Goal: Transaction & Acquisition: Purchase product/service

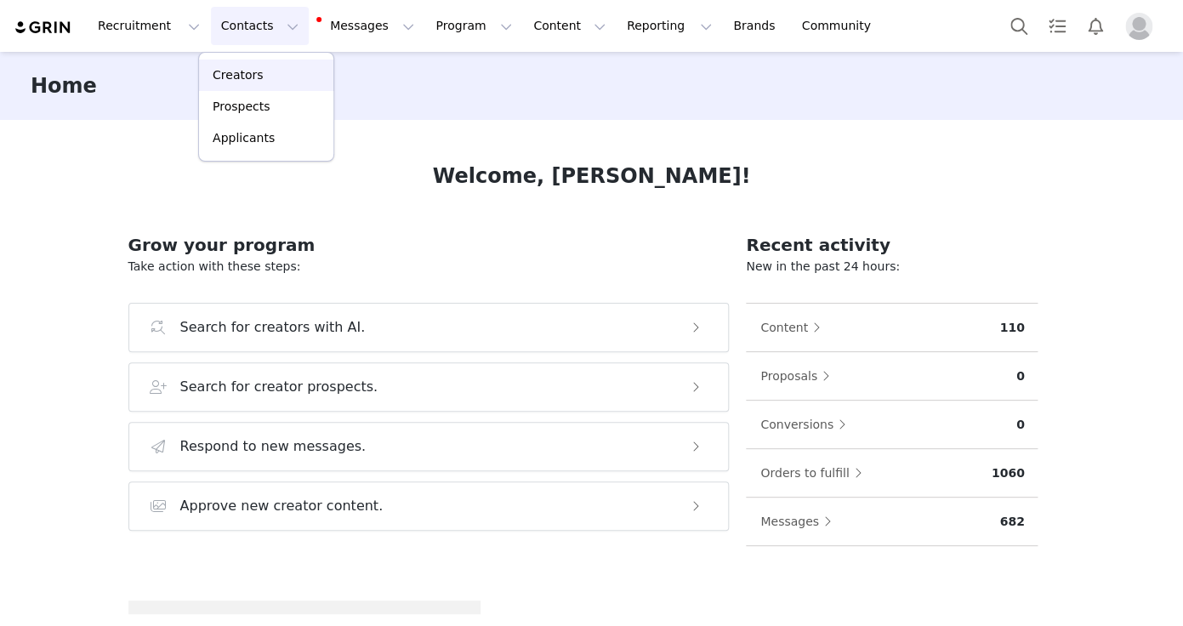
click at [243, 79] on p "Creators" at bounding box center [238, 75] width 51 height 18
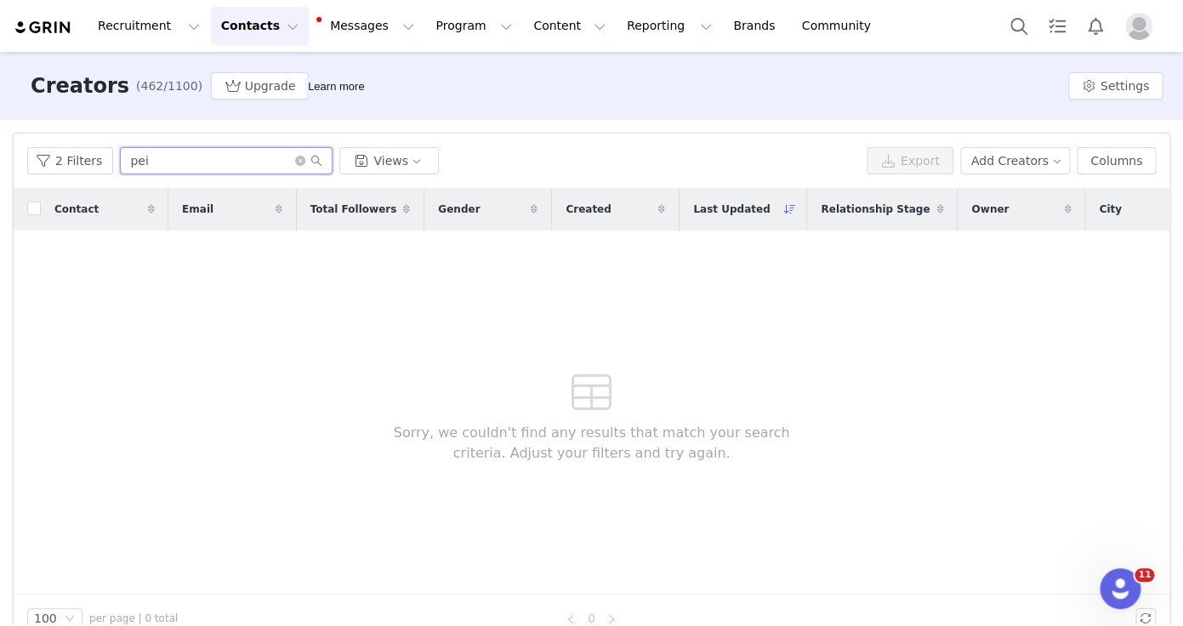
drag, startPoint x: 113, startPoint y: 171, endPoint x: 123, endPoint y: 162, distance: 12.6
click at [123, 162] on input "pei" at bounding box center [226, 160] width 213 height 27
type input "[PERSON_NAME]"
click at [69, 167] on button "2 Filters" at bounding box center [70, 160] width 86 height 27
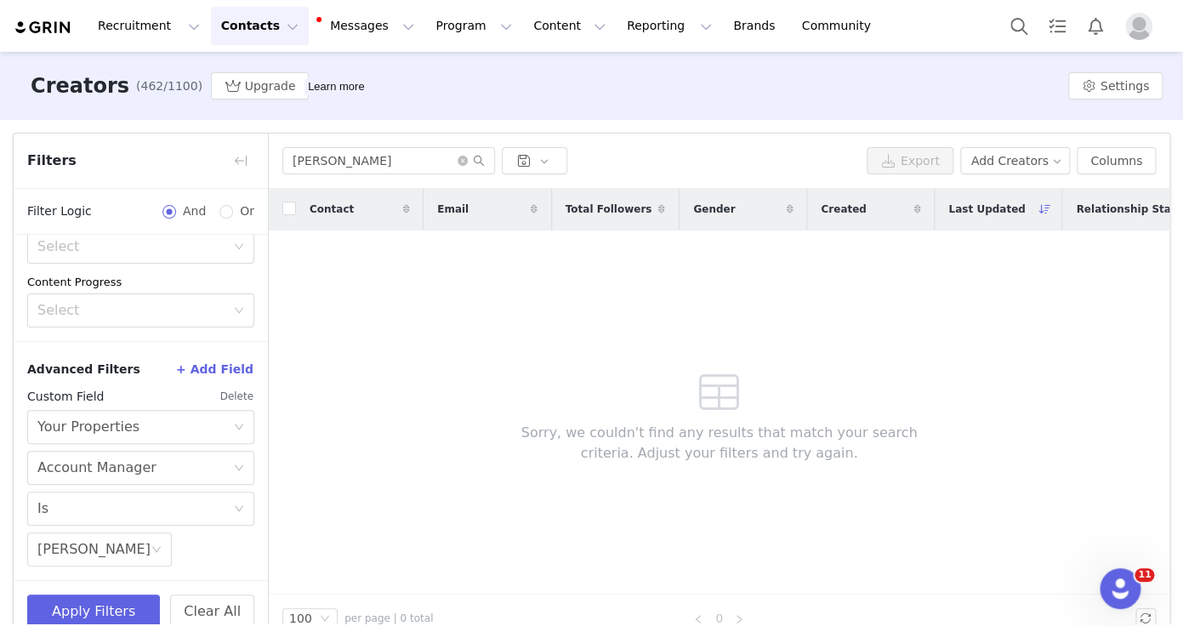
scroll to position [32, 0]
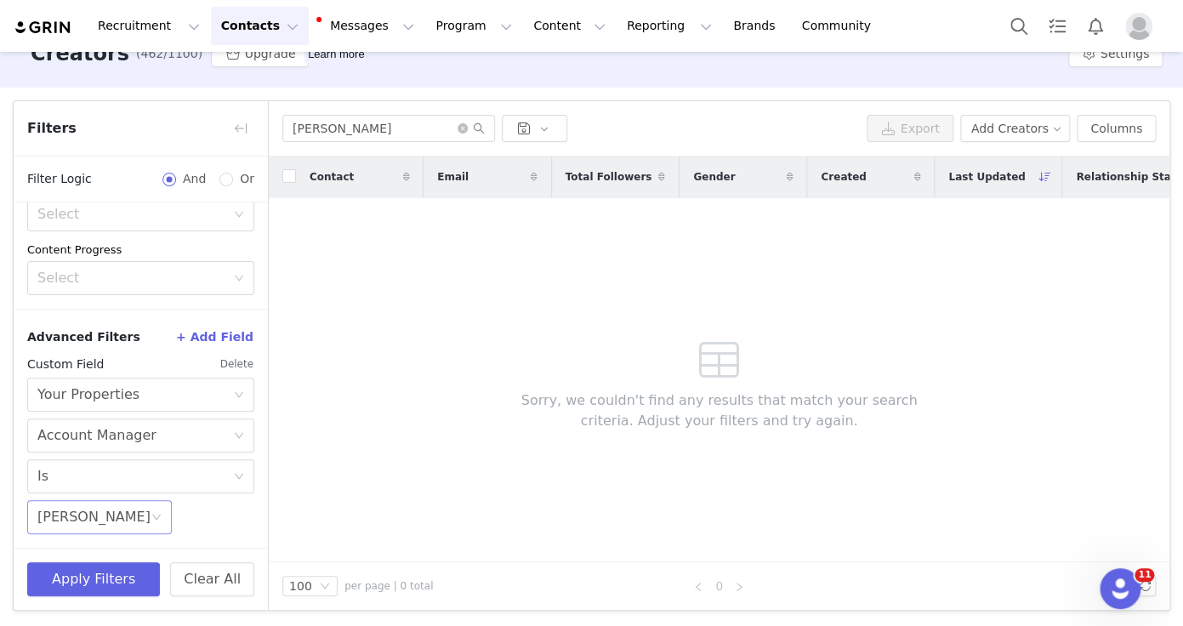
click at [86, 506] on div "Select [PERSON_NAME]" at bounding box center [99, 517] width 145 height 34
click at [233, 366] on button "Delete" at bounding box center [236, 364] width 35 height 27
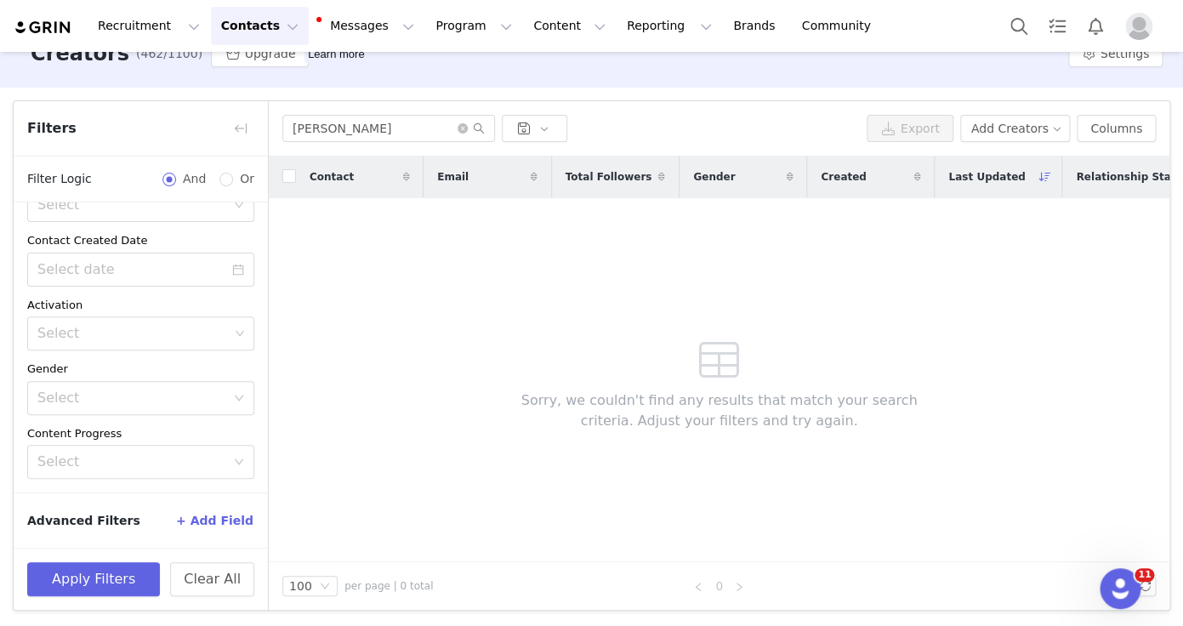
scroll to position [241, 0]
click at [94, 579] on button "Apply Filters" at bounding box center [93, 579] width 133 height 34
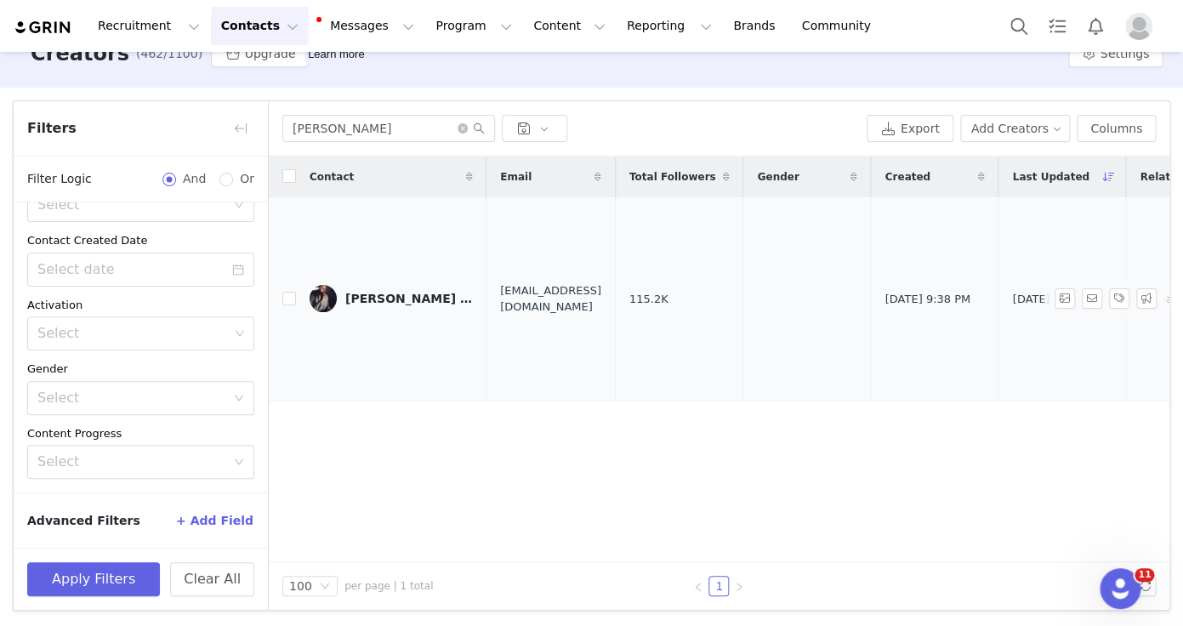
click at [331, 299] on img at bounding box center [323, 298] width 27 height 27
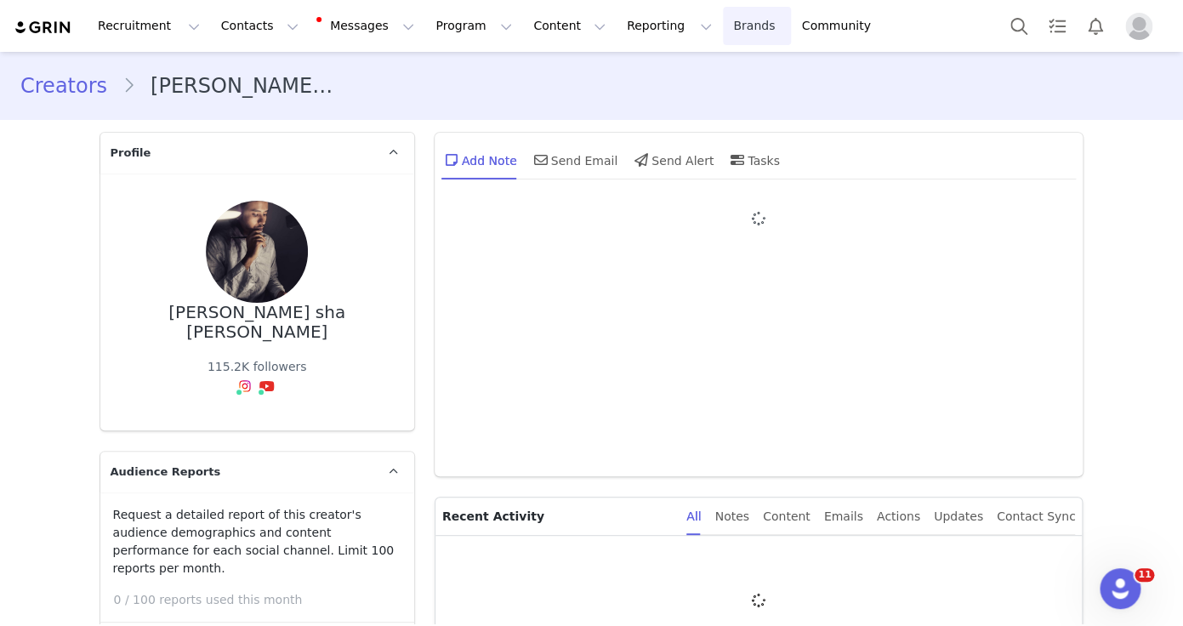
type input "+91 ([GEOGRAPHIC_DATA])"
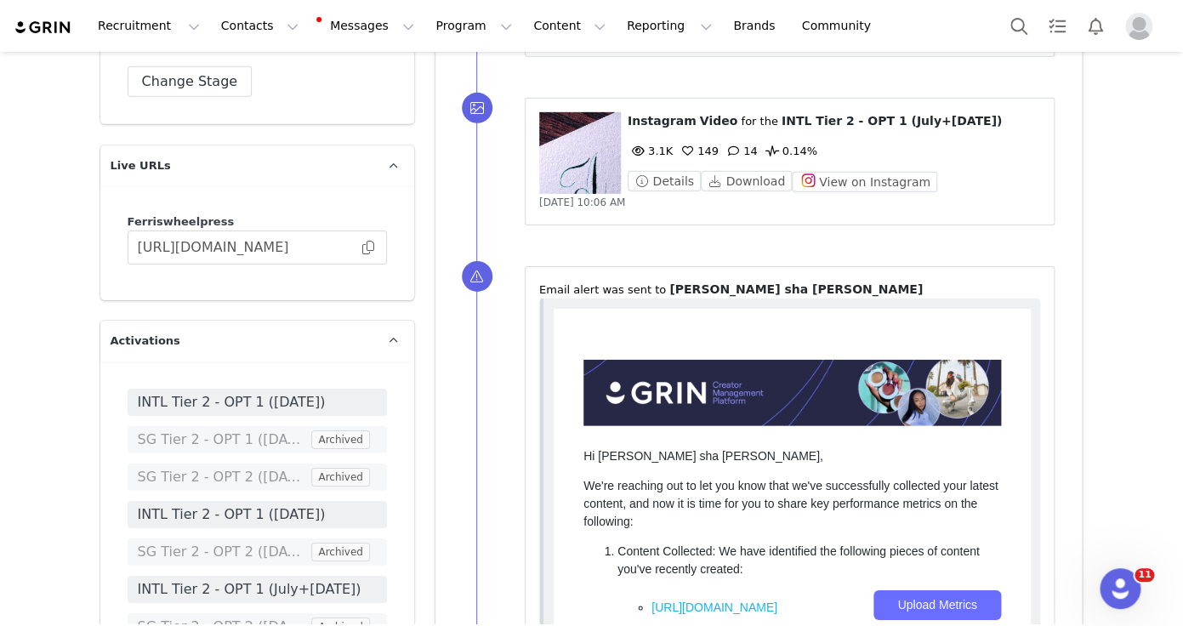
scroll to position [4285, 0]
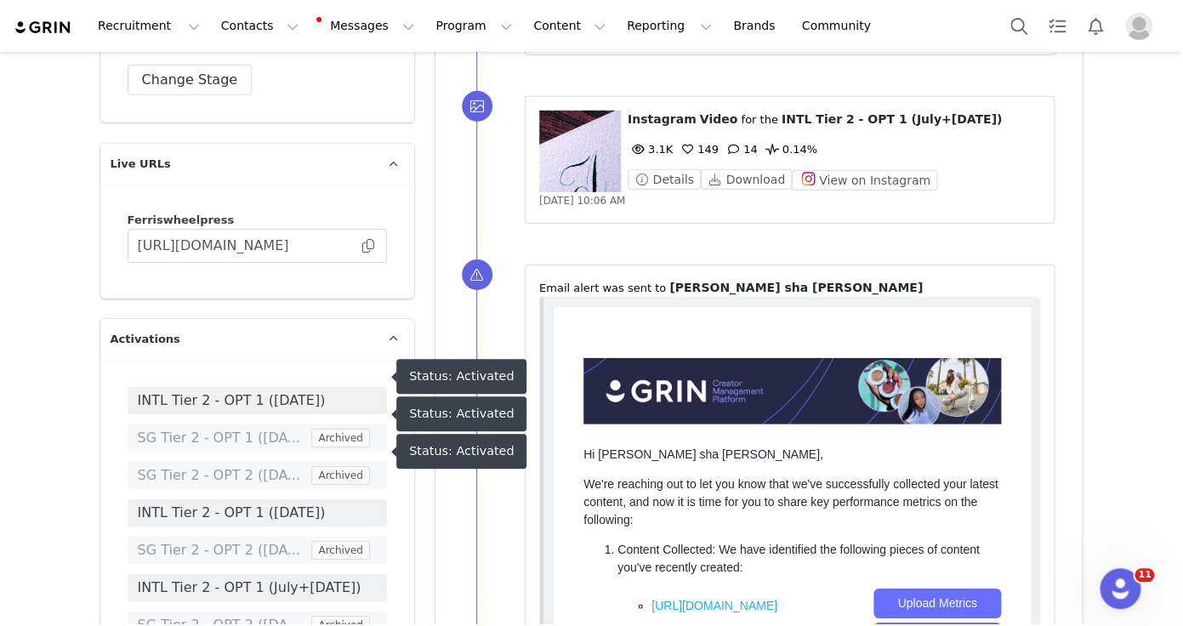
click at [264, 390] on span "INTL Tier 2 - OPT 1 ([DATE])" at bounding box center [257, 400] width 239 height 20
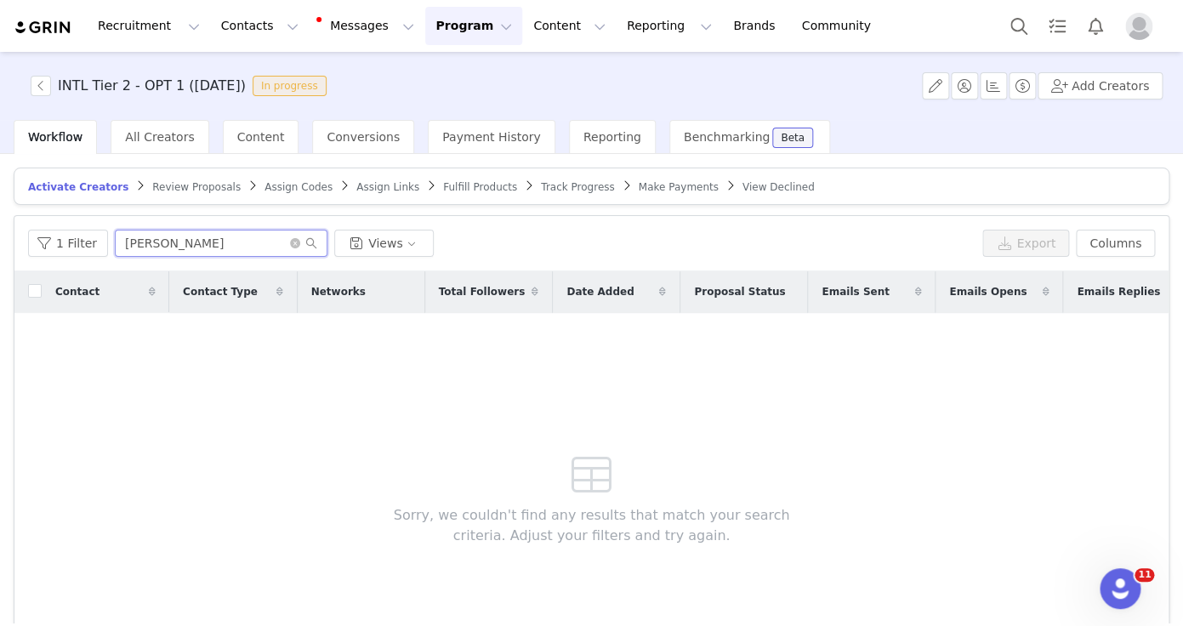
click at [176, 248] on input "[PERSON_NAME]" at bounding box center [221, 243] width 213 height 27
click at [101, 238] on button "1 Filter" at bounding box center [68, 243] width 80 height 27
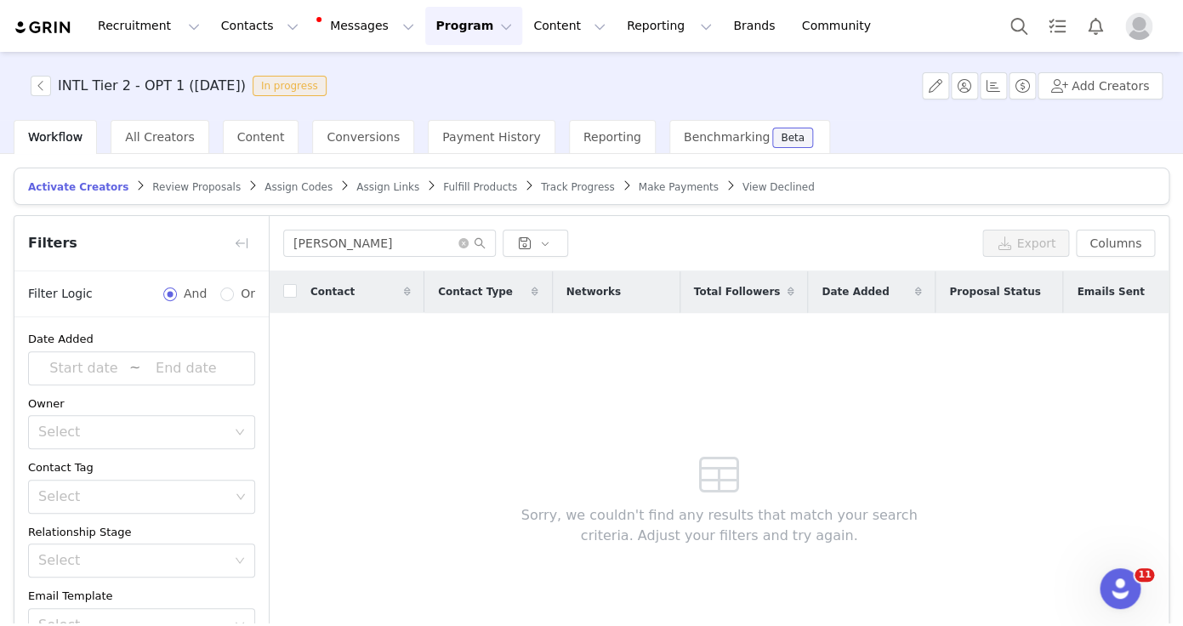
click at [545, 191] on span "Track Progress" at bounding box center [577, 187] width 73 height 12
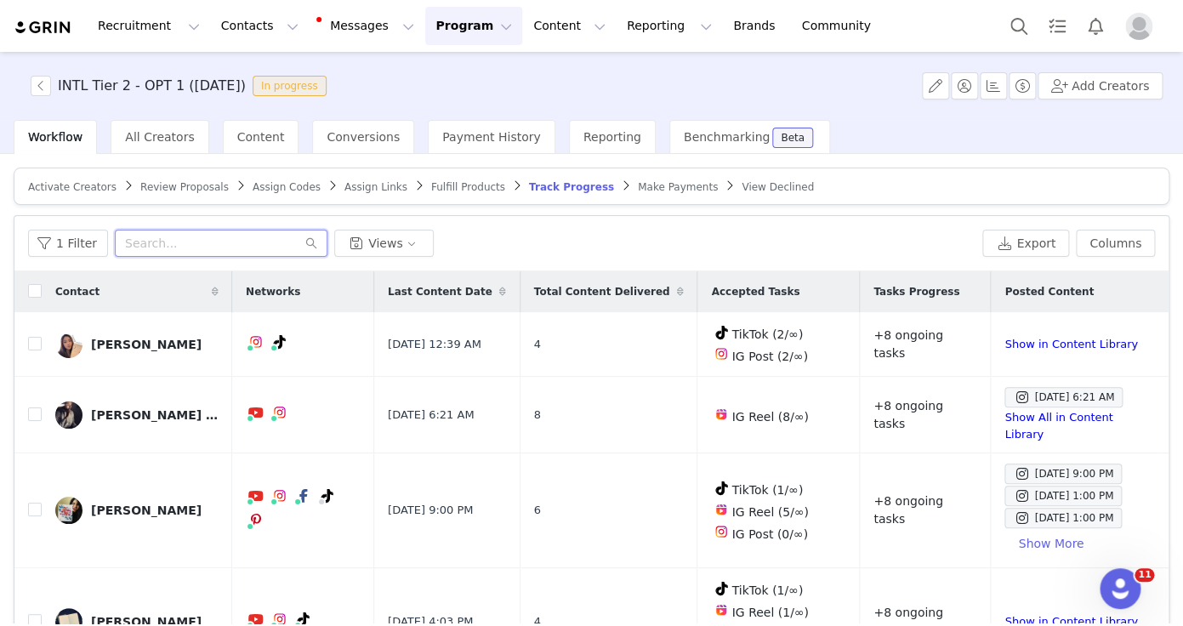
click at [204, 242] on input "text" at bounding box center [221, 243] width 213 height 27
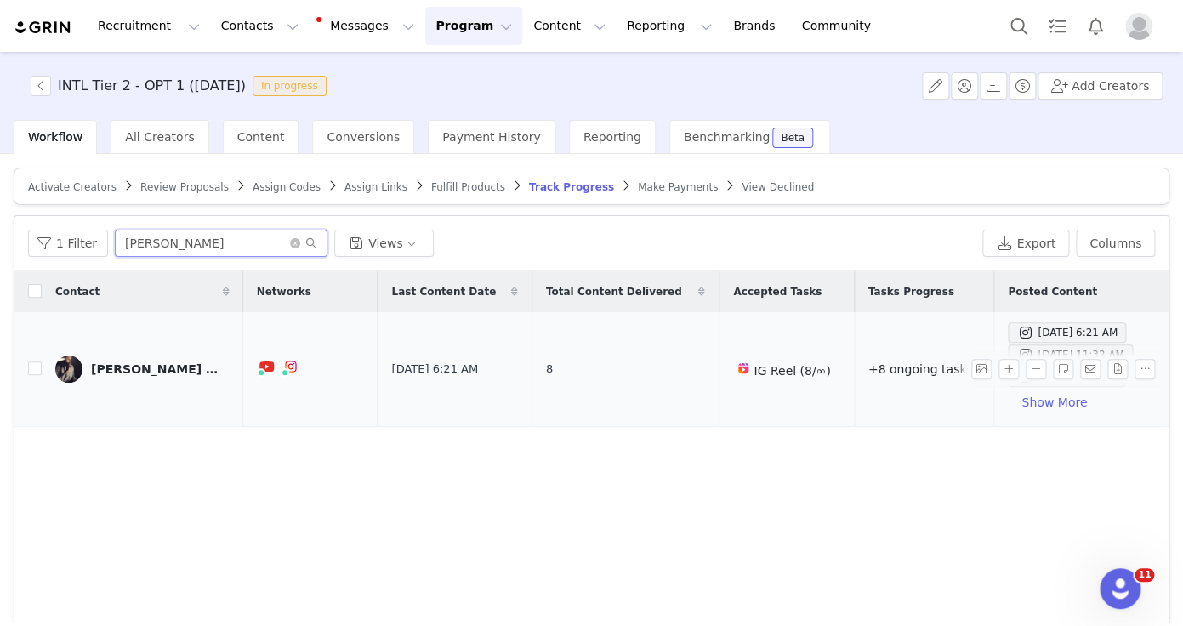
type input "[PERSON_NAME]"
click at [77, 396] on td "[PERSON_NAME] sha [PERSON_NAME]" at bounding box center [143, 369] width 202 height 115
click at [66, 375] on img at bounding box center [68, 369] width 27 height 27
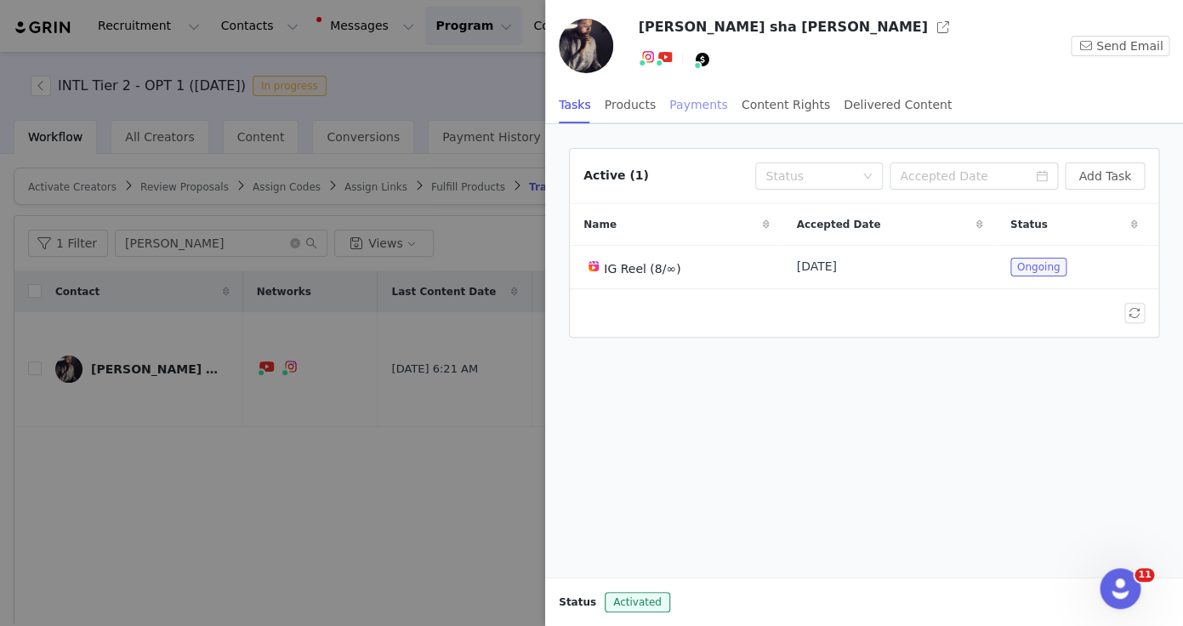
click at [692, 105] on div "Payments" at bounding box center [699, 105] width 59 height 38
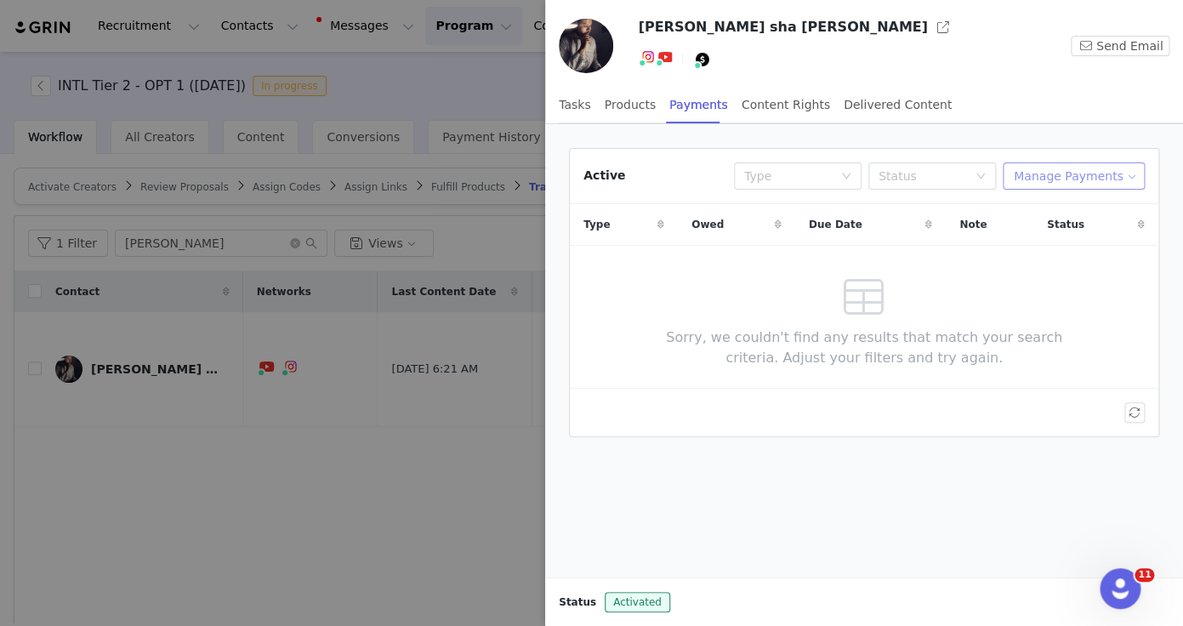
click at [1055, 183] on button "Manage Payments" at bounding box center [1074, 175] width 142 height 27
click at [1063, 242] on span "Add Payable" at bounding box center [1078, 237] width 73 height 19
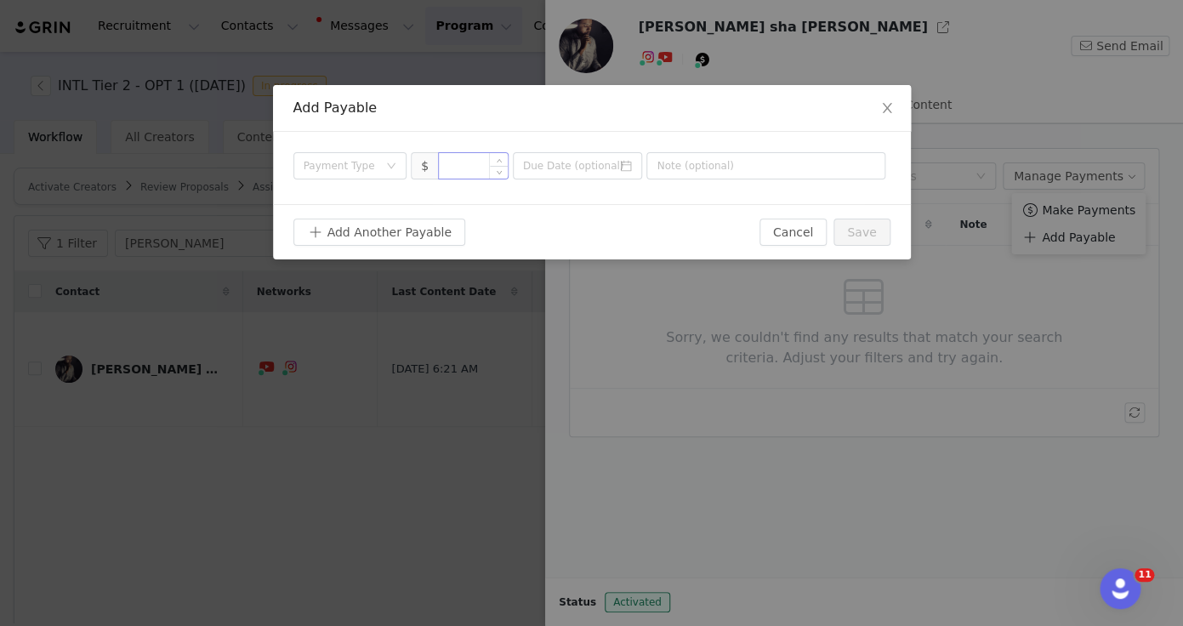
click at [484, 175] on input at bounding box center [473, 166] width 69 height 26
type input "31.43"
click at [339, 176] on div "Payment Type" at bounding box center [345, 166] width 83 height 26
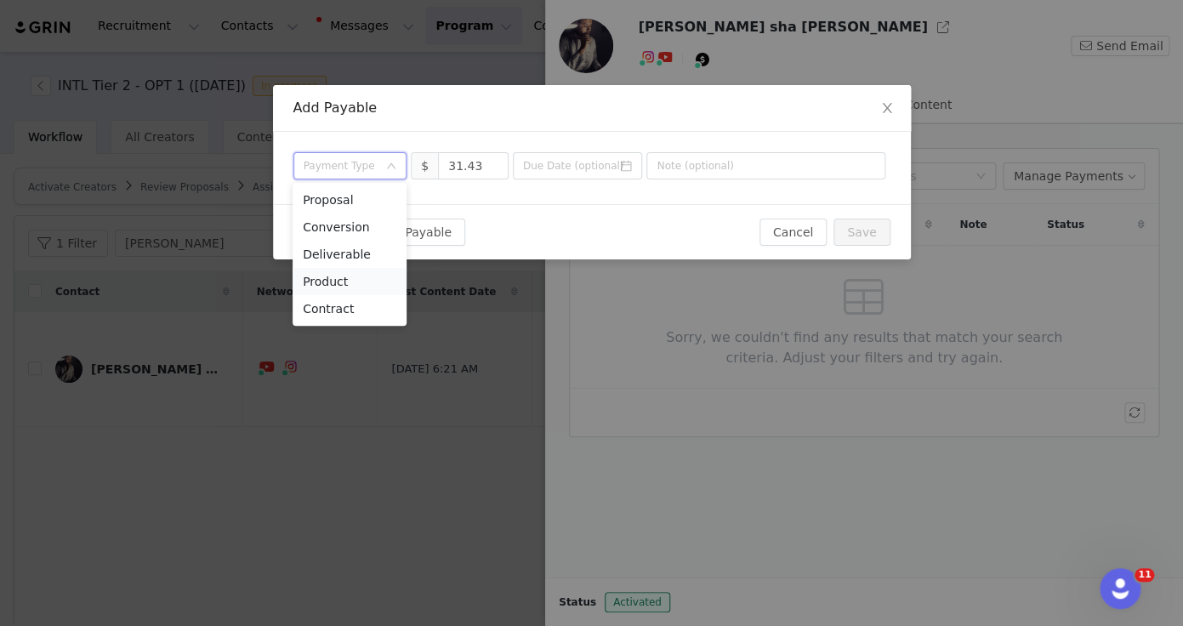
click at [345, 286] on li "Product" at bounding box center [350, 281] width 114 height 27
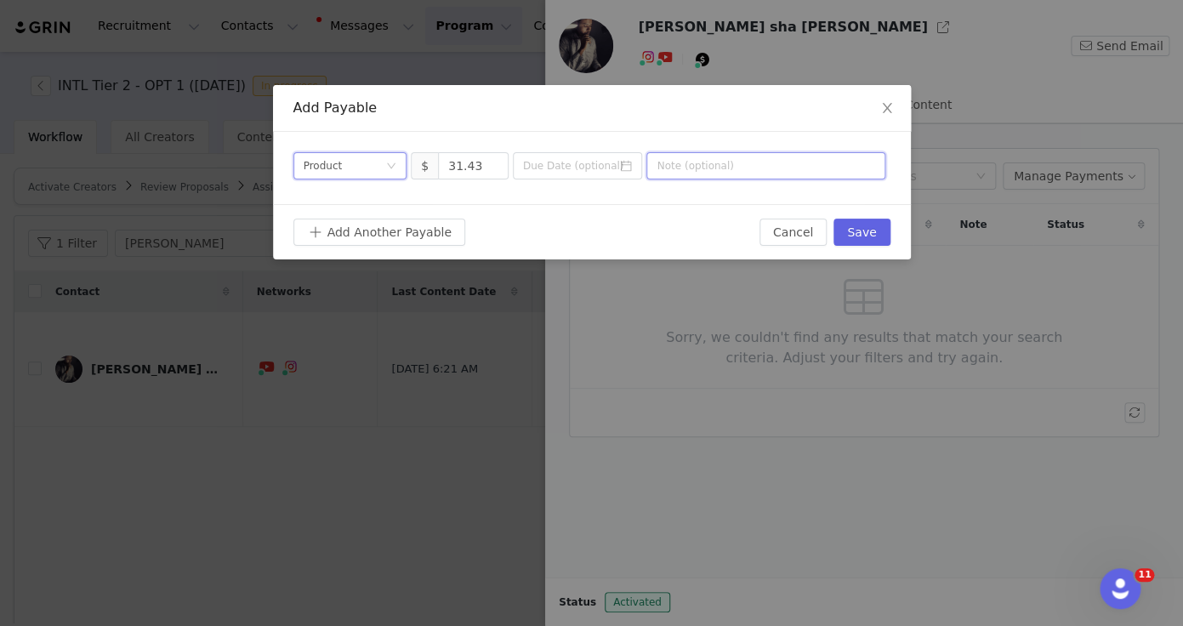
click at [713, 170] on input "text" at bounding box center [766, 165] width 239 height 27
click at [590, 170] on input at bounding box center [578, 165] width 130 height 27
click at [803, 196] on div "Payment Type Product $ 31.43" at bounding box center [592, 168] width 638 height 72
click at [776, 174] on input "text" at bounding box center [766, 165] width 239 height 27
type input "Customs, Paypal Fee"
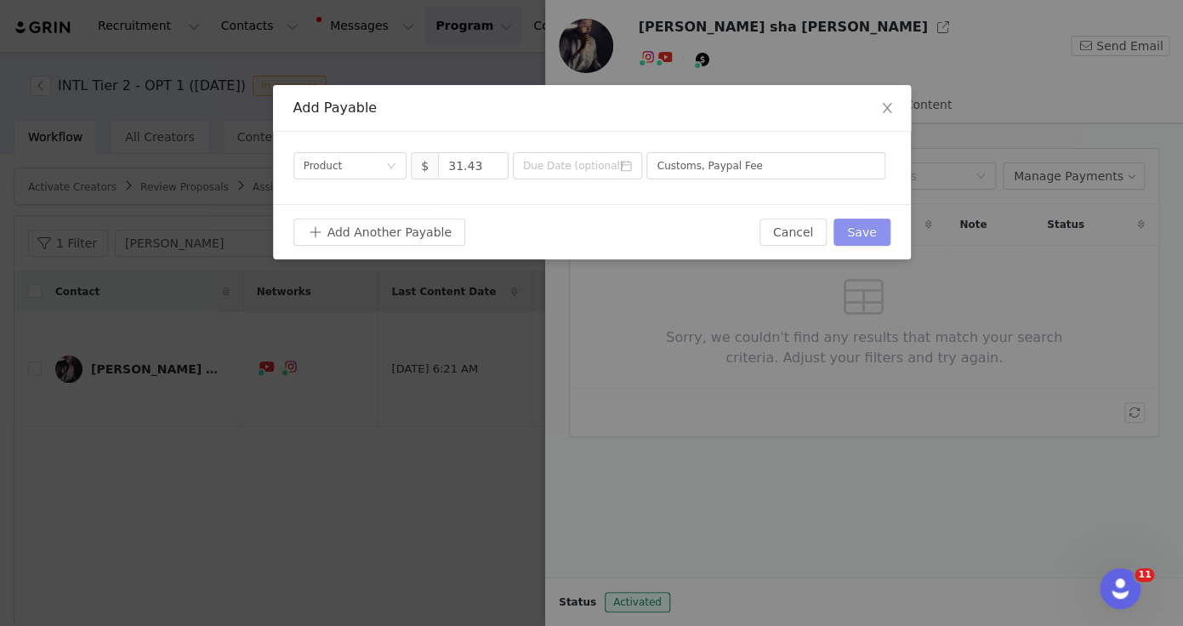
click at [860, 234] on button "Save" at bounding box center [862, 232] width 56 height 27
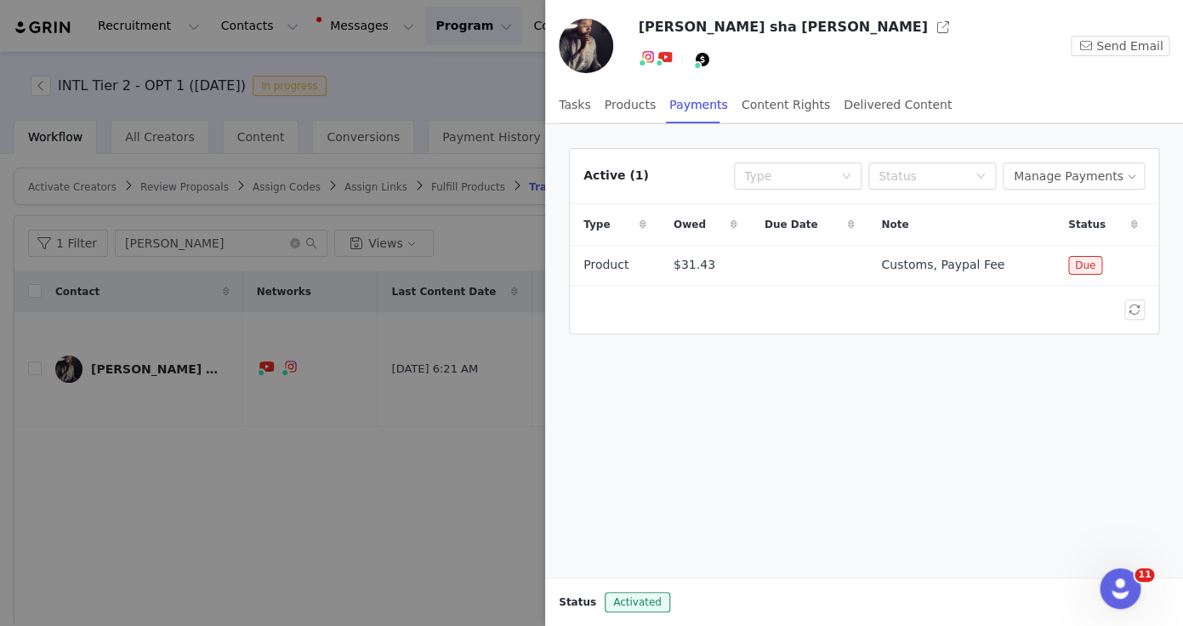
click at [369, 424] on div at bounding box center [591, 313] width 1183 height 626
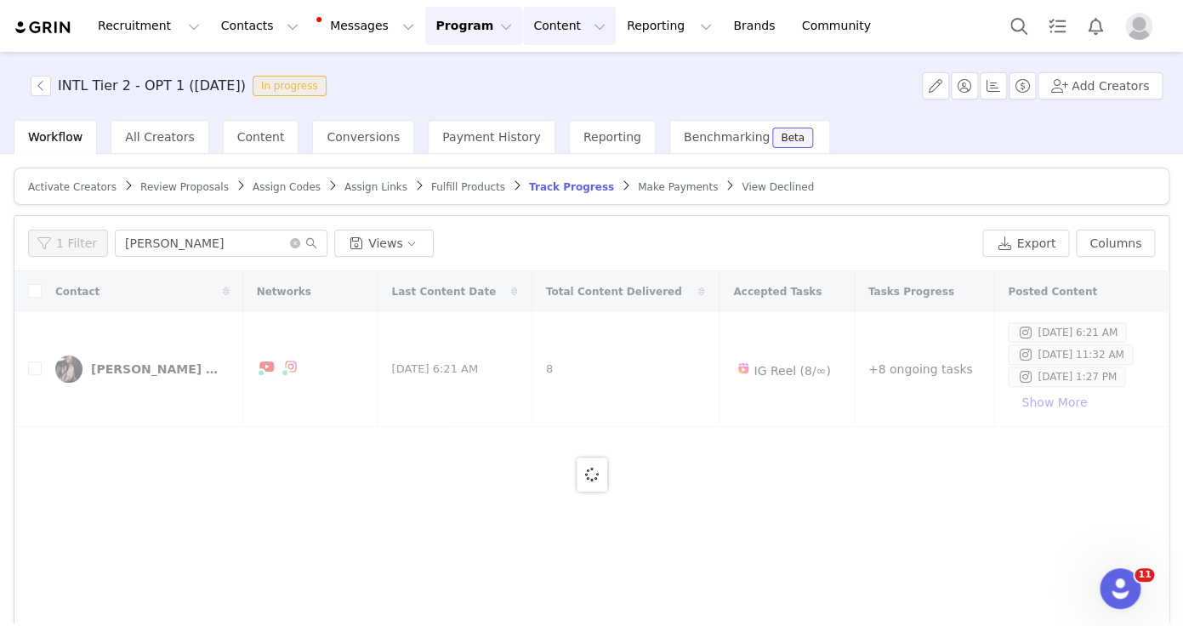
click at [528, 44] on button "Content Content" at bounding box center [569, 26] width 93 height 38
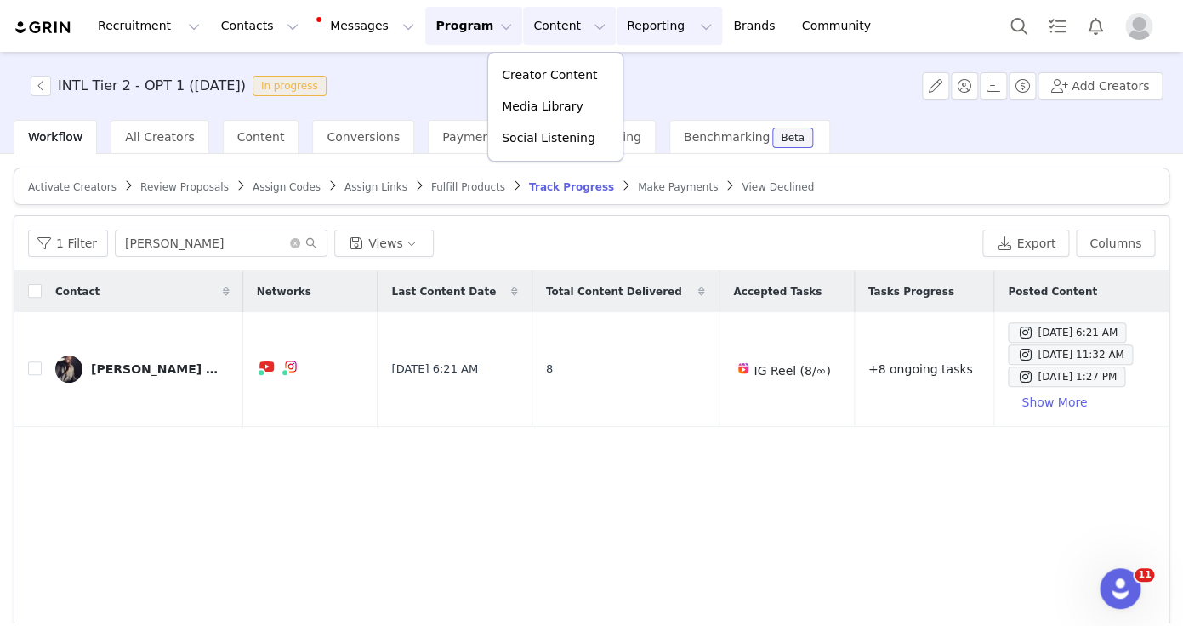
click at [630, 23] on button "Reporting Reporting" at bounding box center [669, 26] width 105 height 38
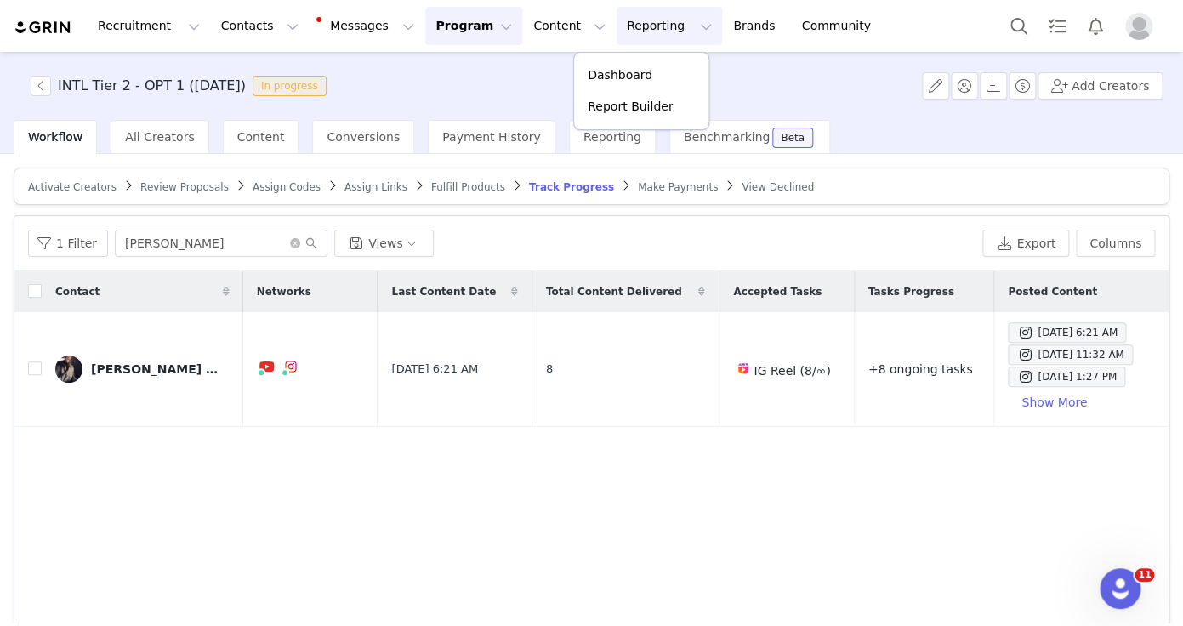
click at [444, 34] on button "Program Program" at bounding box center [473, 26] width 97 height 38
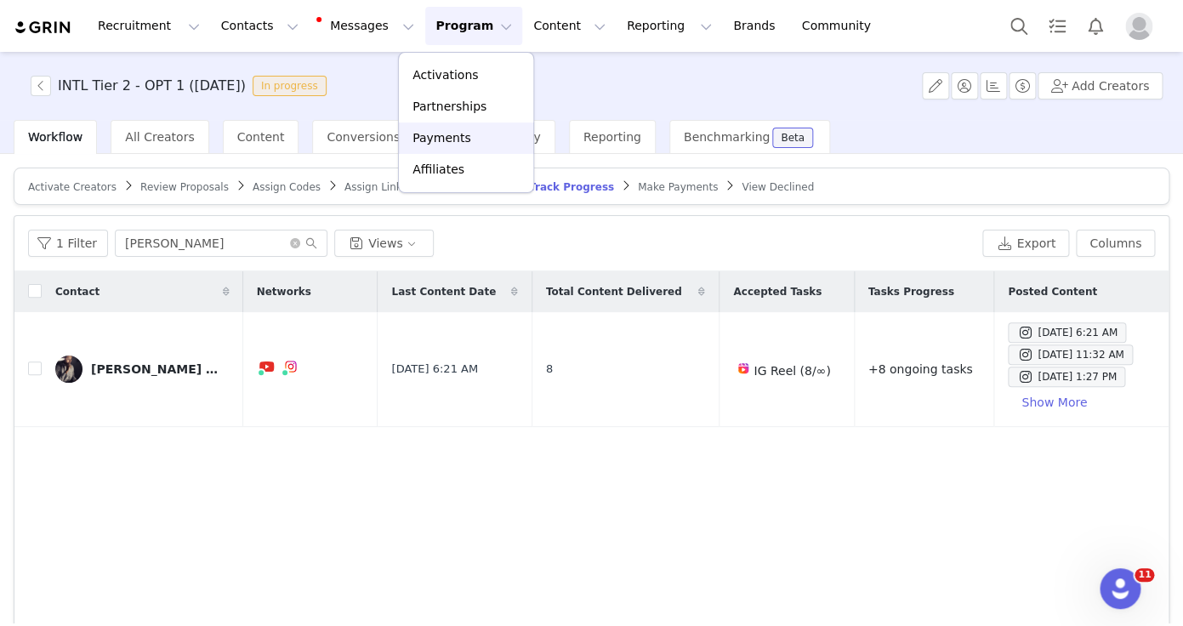
click at [461, 141] on p "Payments" at bounding box center [442, 138] width 59 height 18
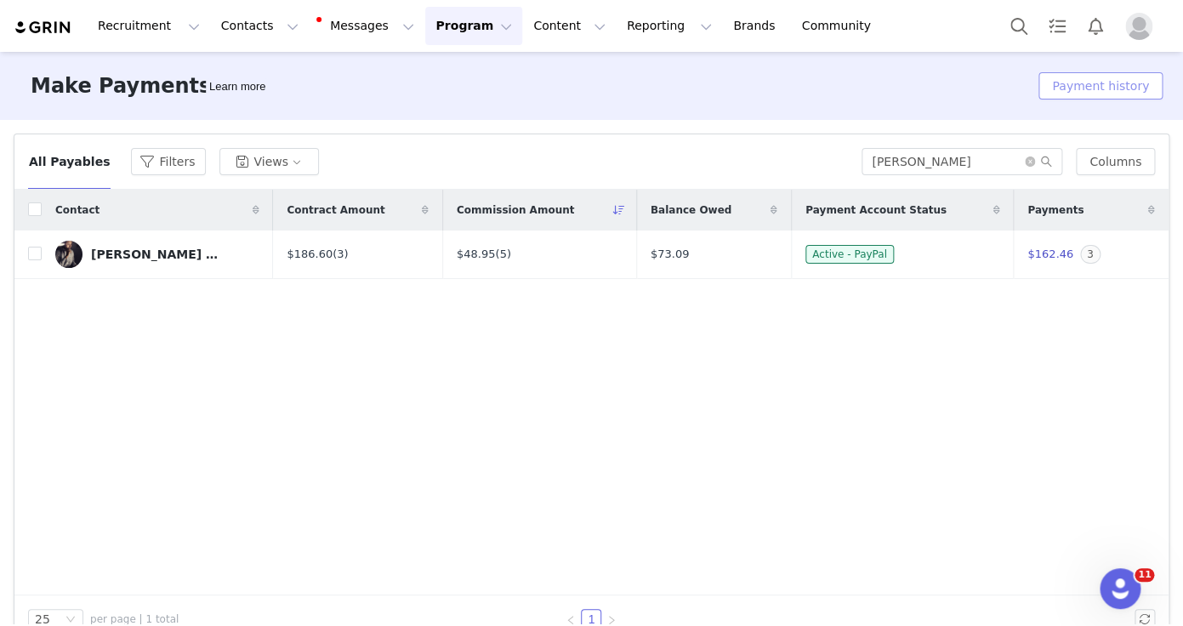
click at [1097, 83] on button "Payment history" at bounding box center [1101, 85] width 124 height 27
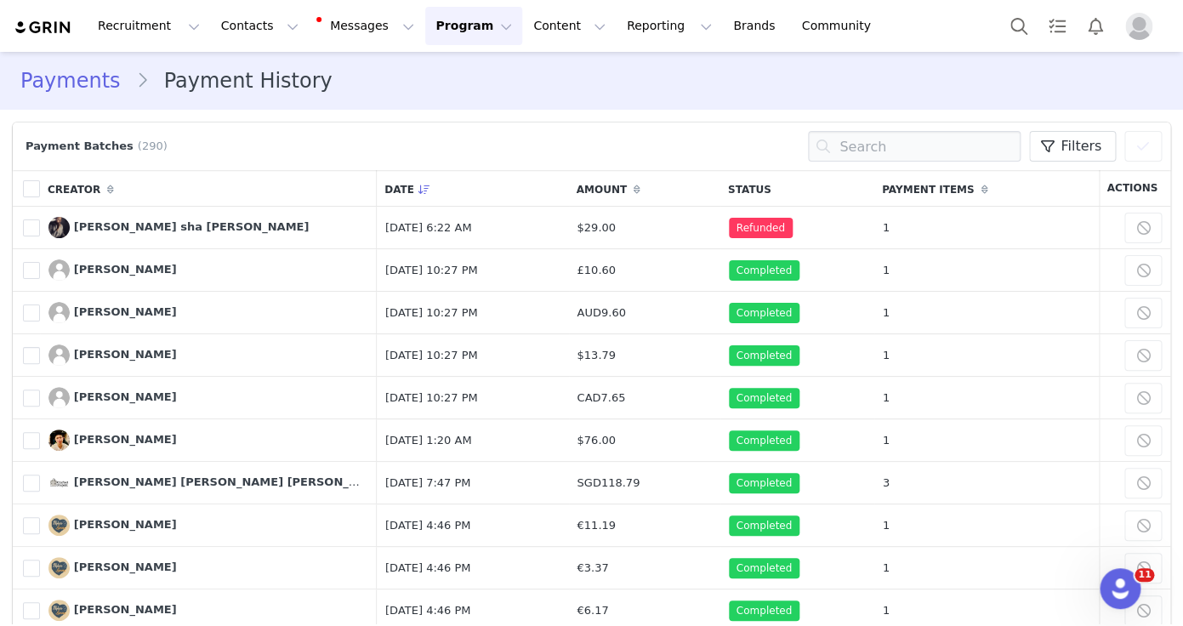
click at [459, 37] on button "Program Program" at bounding box center [473, 26] width 97 height 38
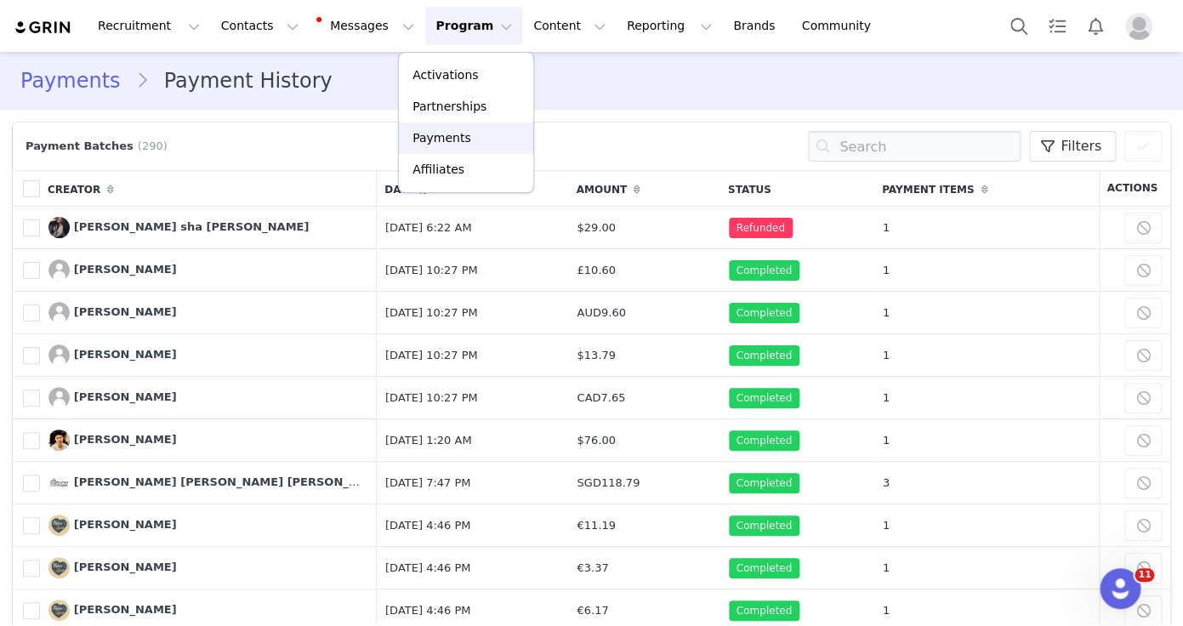
click at [443, 139] on p "Payments" at bounding box center [442, 138] width 59 height 18
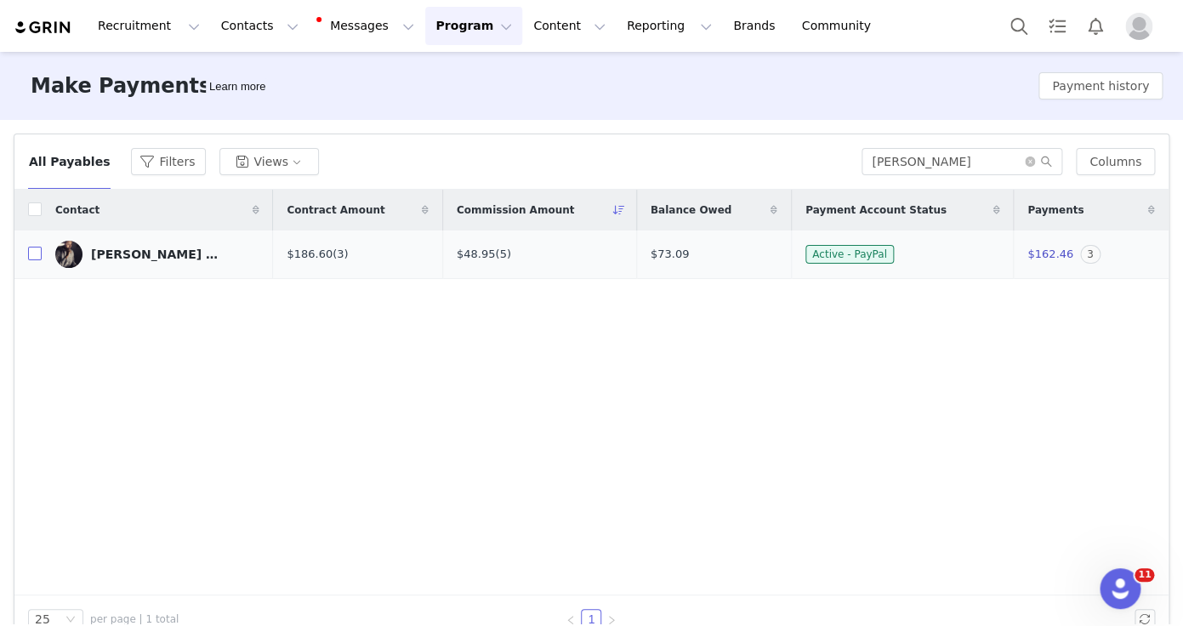
click at [31, 259] on input "checkbox" at bounding box center [35, 254] width 14 height 14
checkbox input "true"
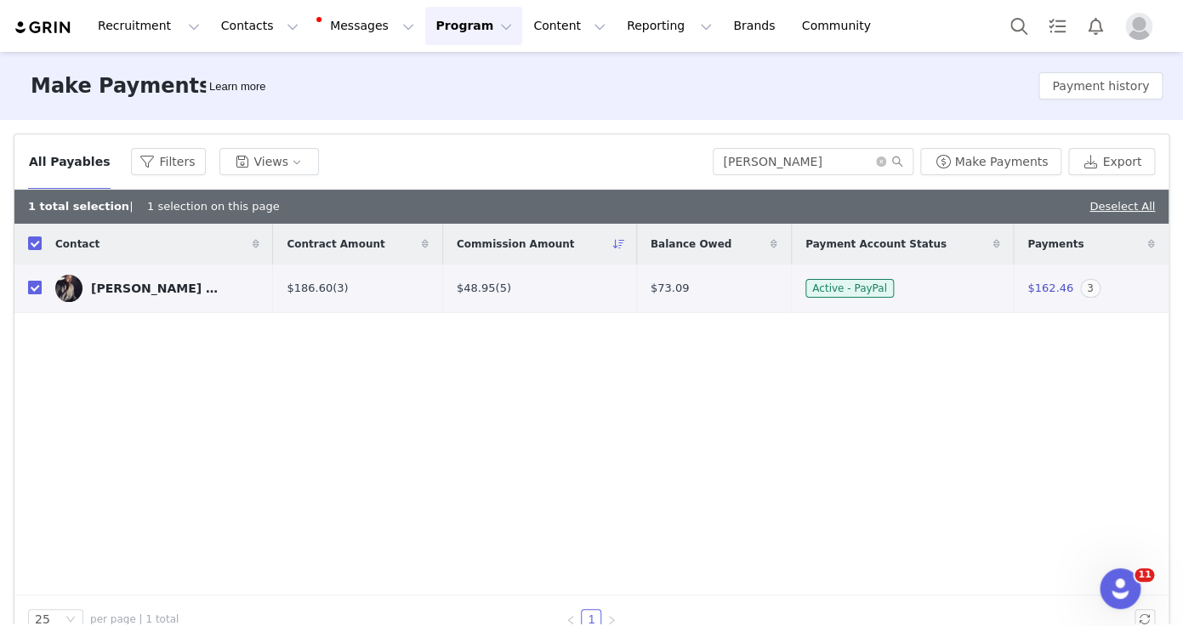
checkbox input "true"
click at [1025, 162] on button "Make Payments" at bounding box center [991, 161] width 141 height 27
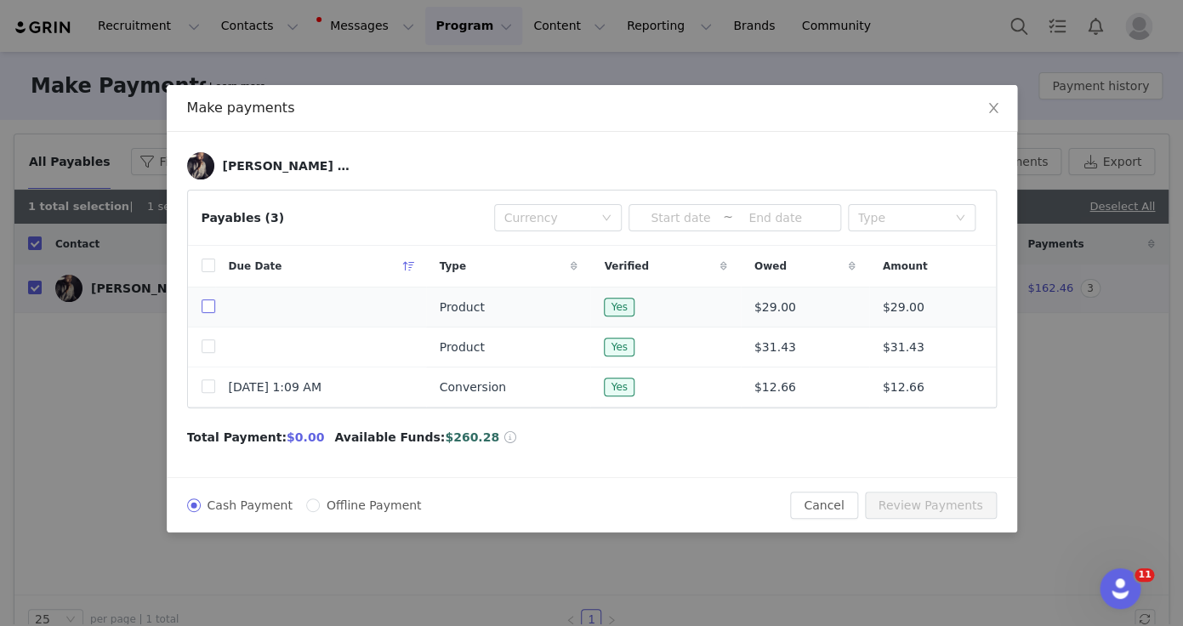
click at [208, 304] on input "checkbox" at bounding box center [209, 306] width 14 height 14
checkbox input "true"
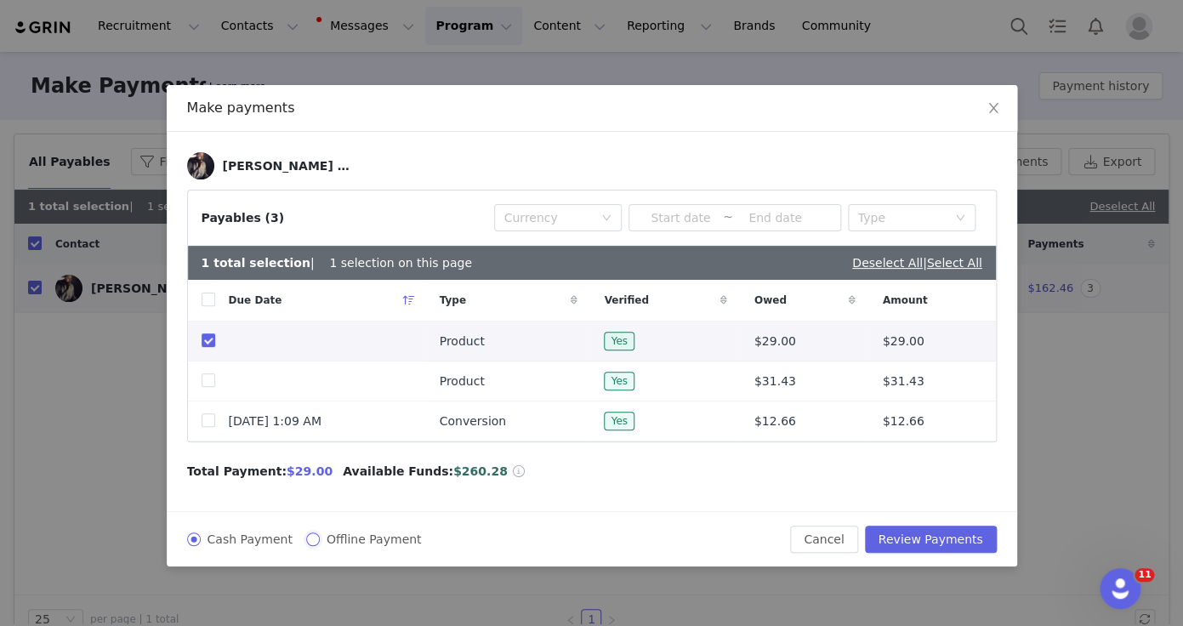
click at [314, 543] on input "Offline Payment" at bounding box center [313, 540] width 14 height 14
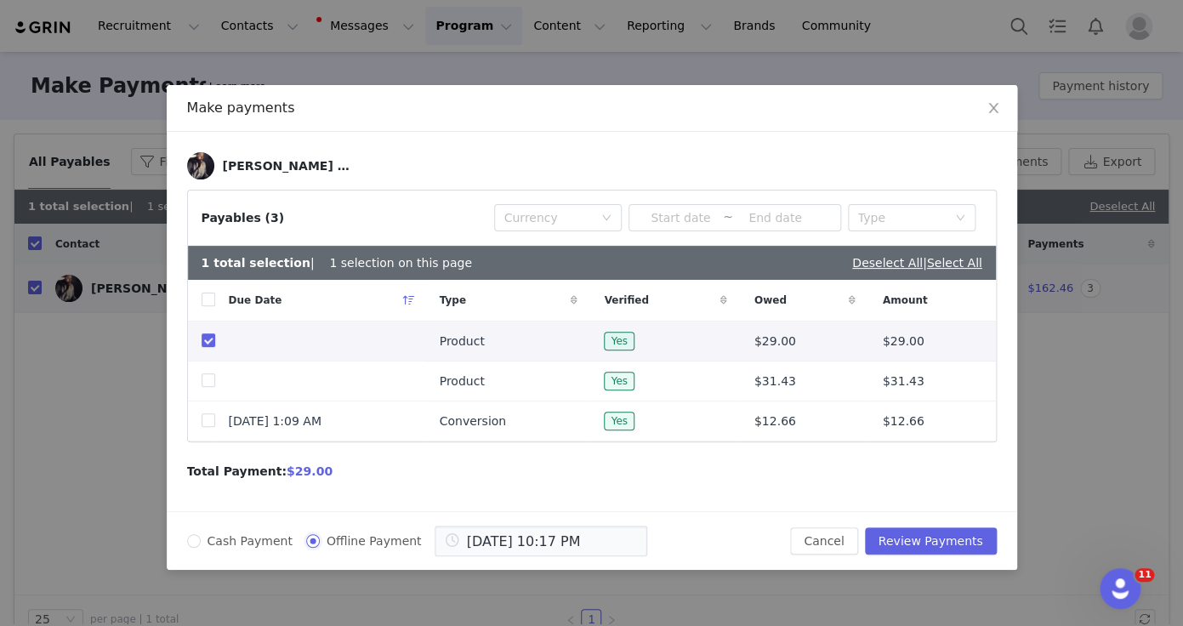
radio input "true"
click at [514, 527] on input "[DATE] 10:17 PM" at bounding box center [541, 541] width 213 height 31
click at [528, 539] on input "[DATE] 10:17 PM" at bounding box center [541, 541] width 213 height 31
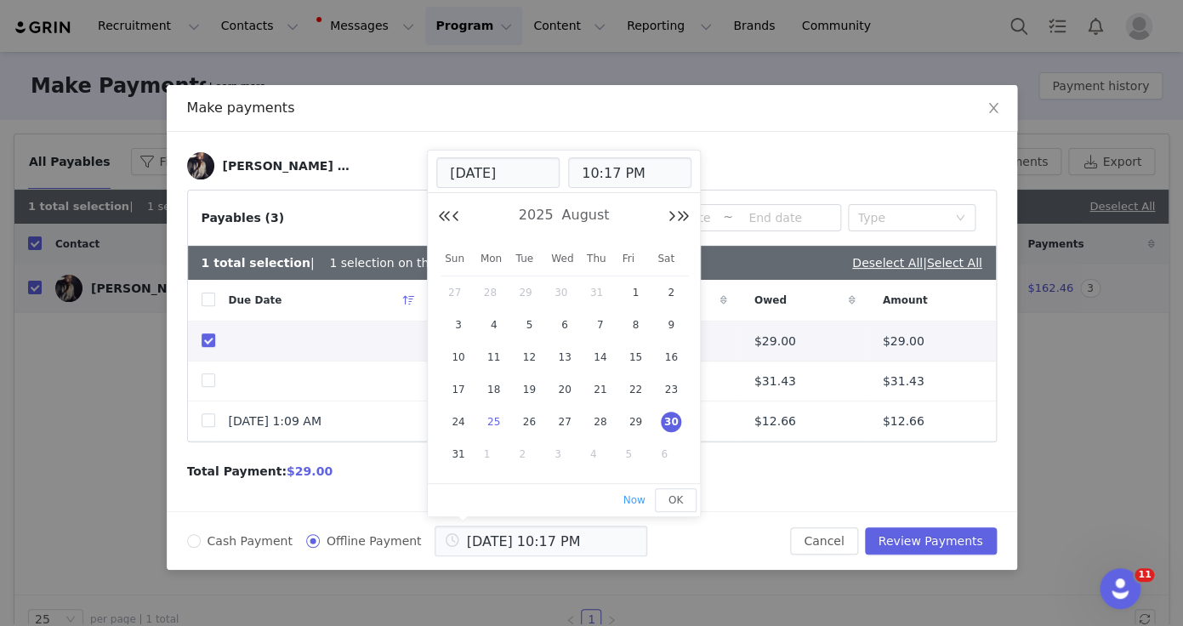
click at [495, 419] on span "25" at bounding box center [494, 422] width 20 height 20
type input "[DATE] 10:17 PM"
type input "[DATE]"
click at [679, 500] on span "OK" at bounding box center [676, 500] width 14 height 12
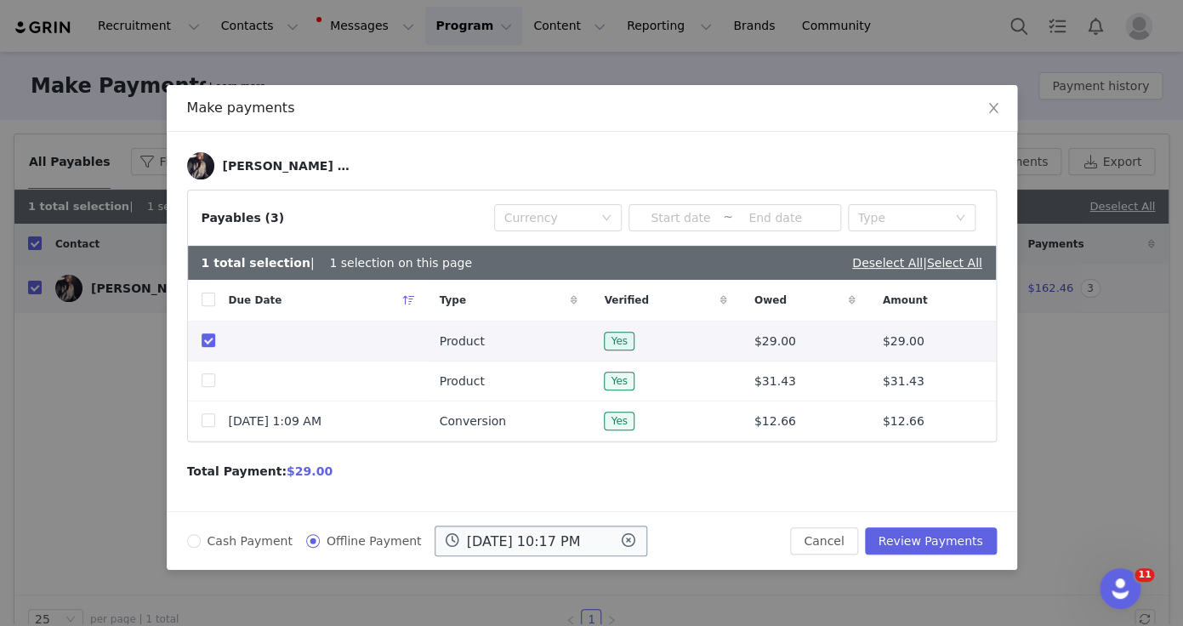
click at [539, 538] on input "[DATE] 10:17 PM" at bounding box center [541, 541] width 213 height 31
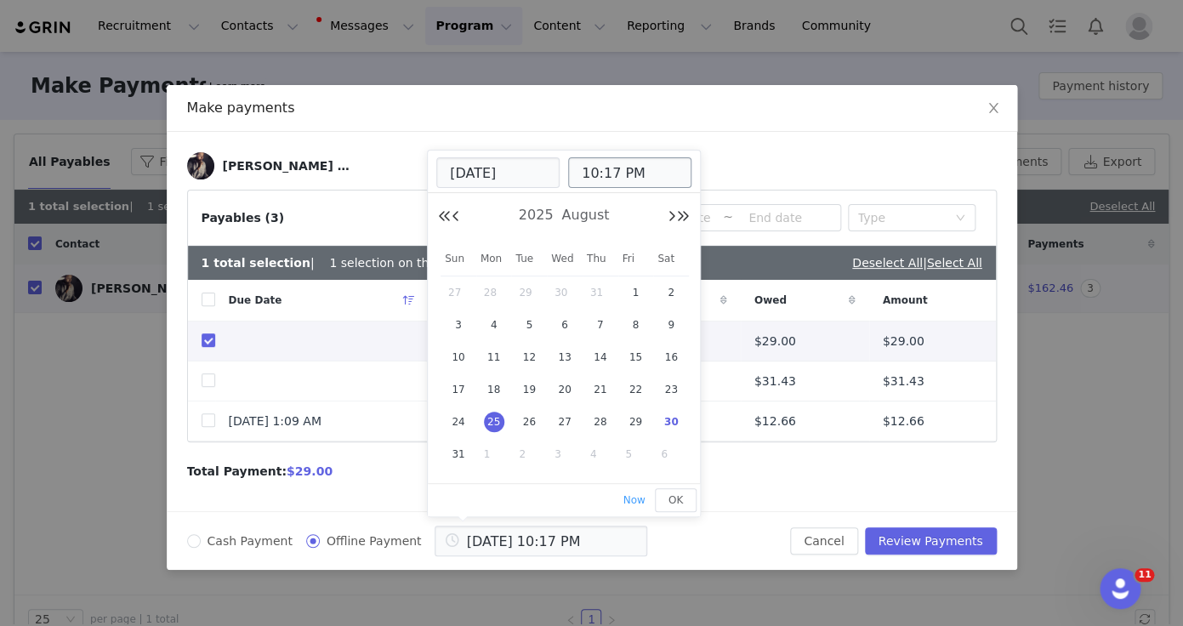
click at [637, 174] on input "10:17 PM" at bounding box center [629, 172] width 123 height 31
type input "[DATE] 10:16 PM"
type input "10:16 PM"
type input "[DATE] 10:15 PM"
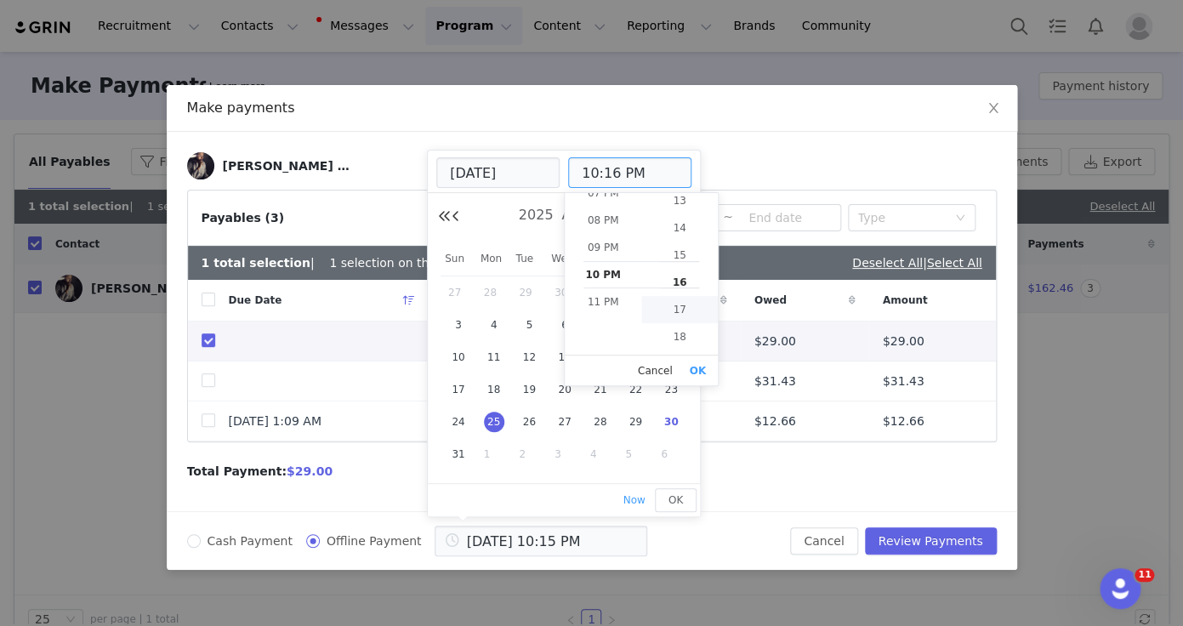
type input "10:15 PM"
type input "[DATE] 10:14 PM"
type input "10:14 PM"
type input "[DATE] 10:13 PM"
type input "10:13 PM"
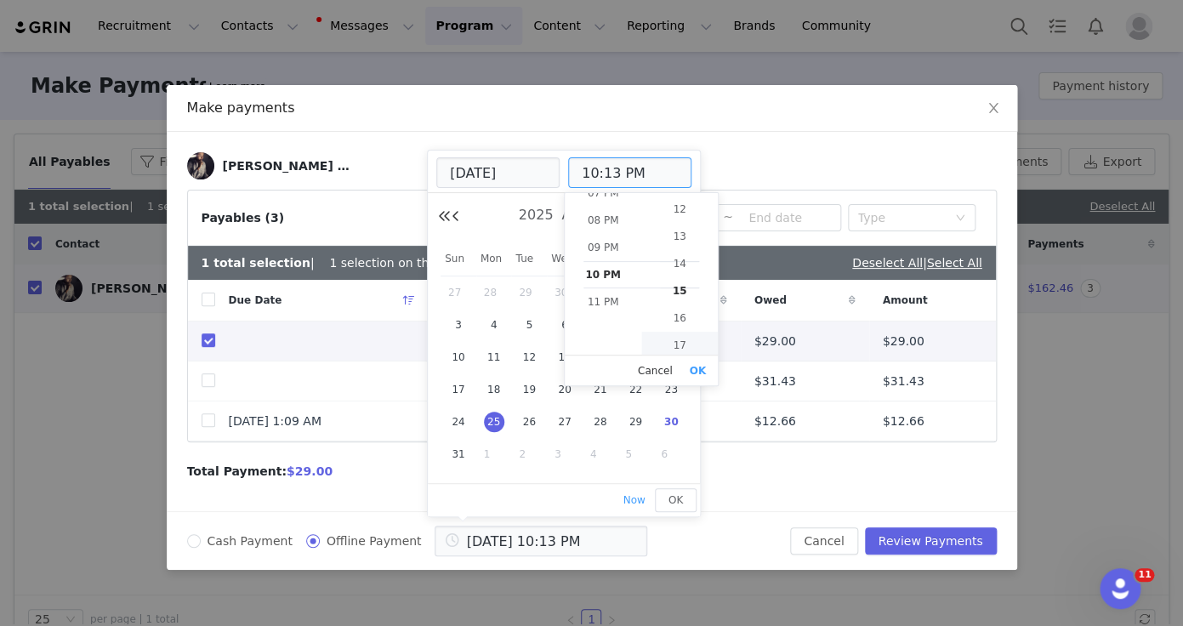
type input "[DATE] 10:12 PM"
type input "10:12 PM"
type input "[DATE] 10:10 PM"
type input "10:10 PM"
type input "[DATE] 10:09 PM"
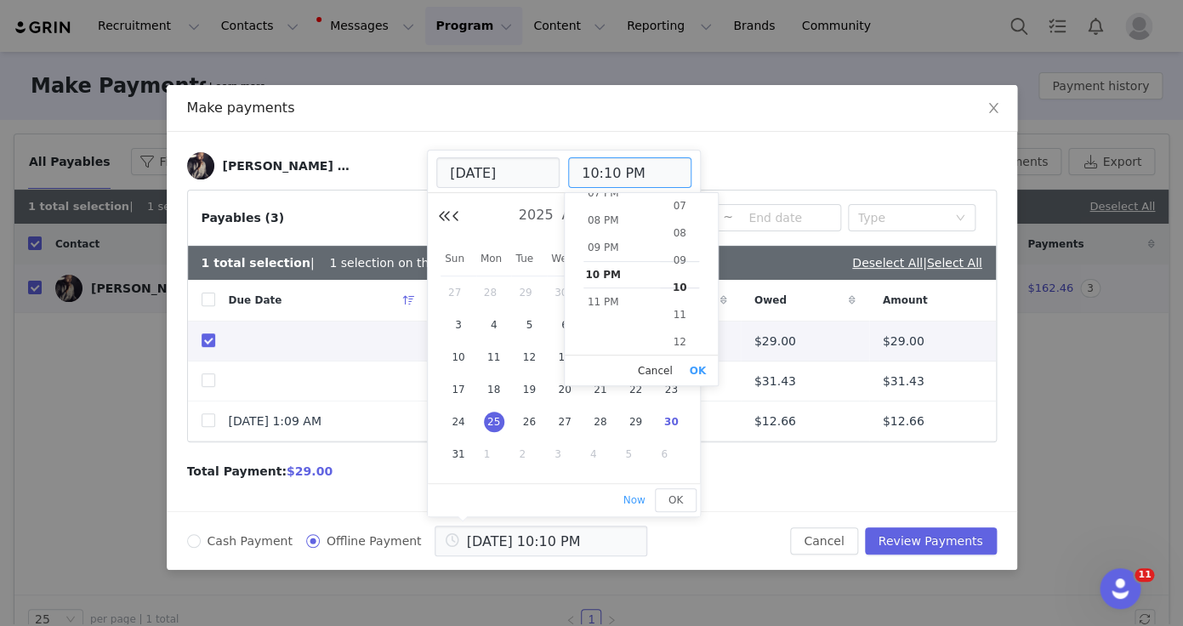
type input "10:09 PM"
type input "[DATE] 10:08 PM"
type input "10:08 PM"
type input "[DATE] 10:07 PM"
type input "10:07 PM"
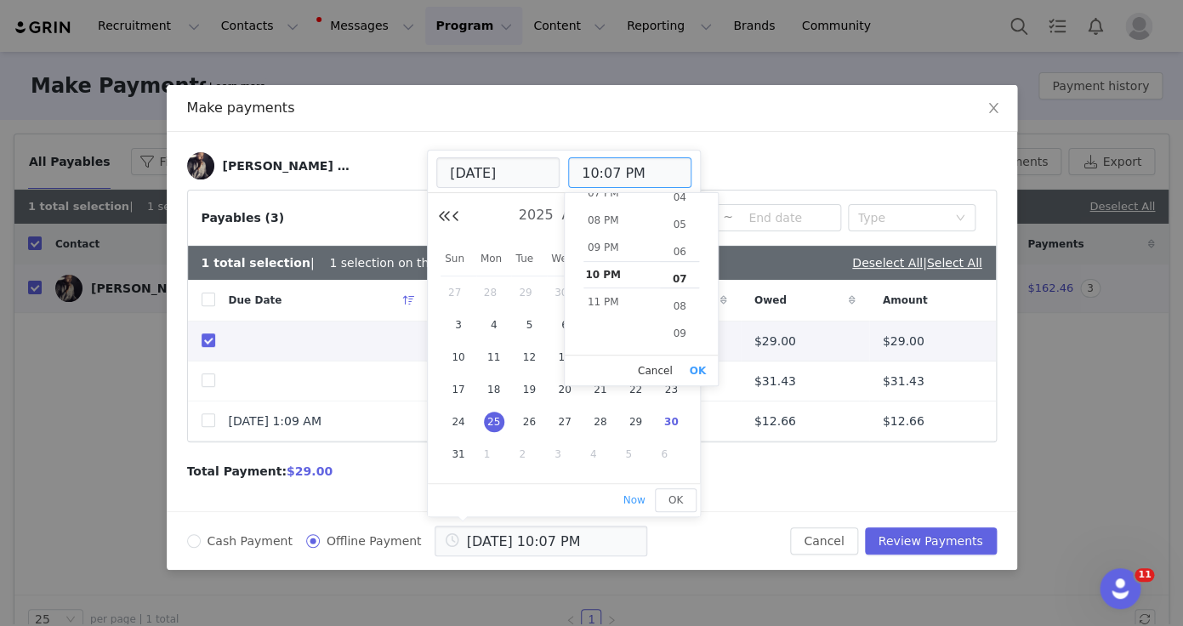
type input "[DATE] 10:06 PM"
type input "10:06 PM"
type input "[DATE] 10:05 PM"
type input "10:05 PM"
type input "[DATE] 10:04 PM"
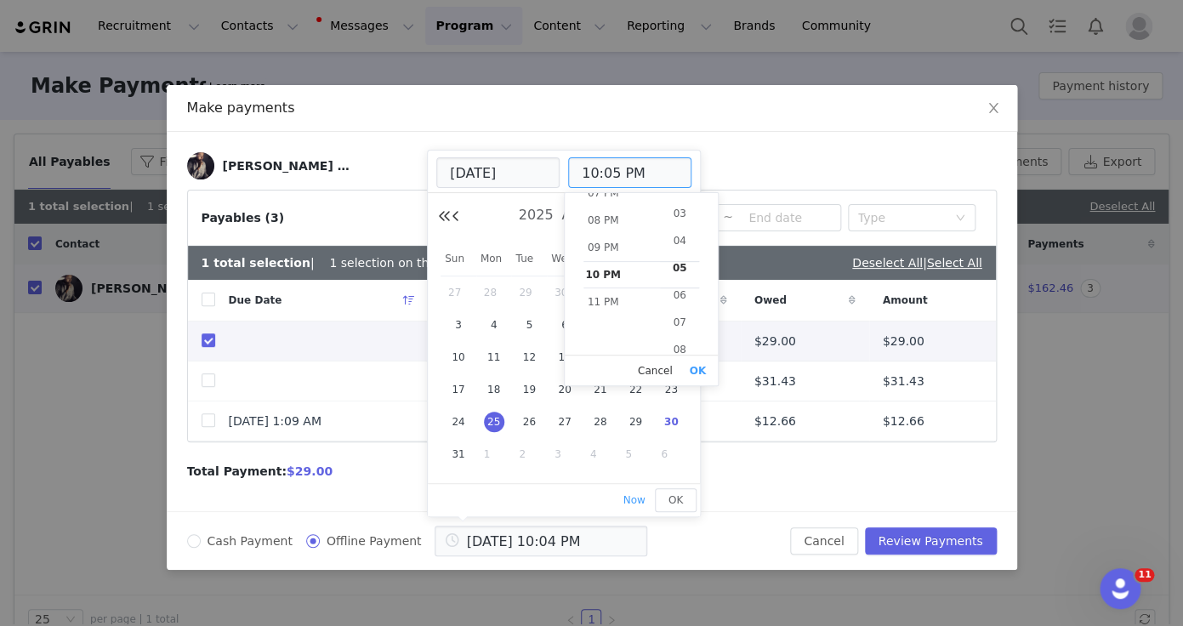
type input "10:04 PM"
type input "[DATE] 10:03 PM"
type input "10:03 PM"
type input "[DATE] 10:02 PM"
type input "10:02 PM"
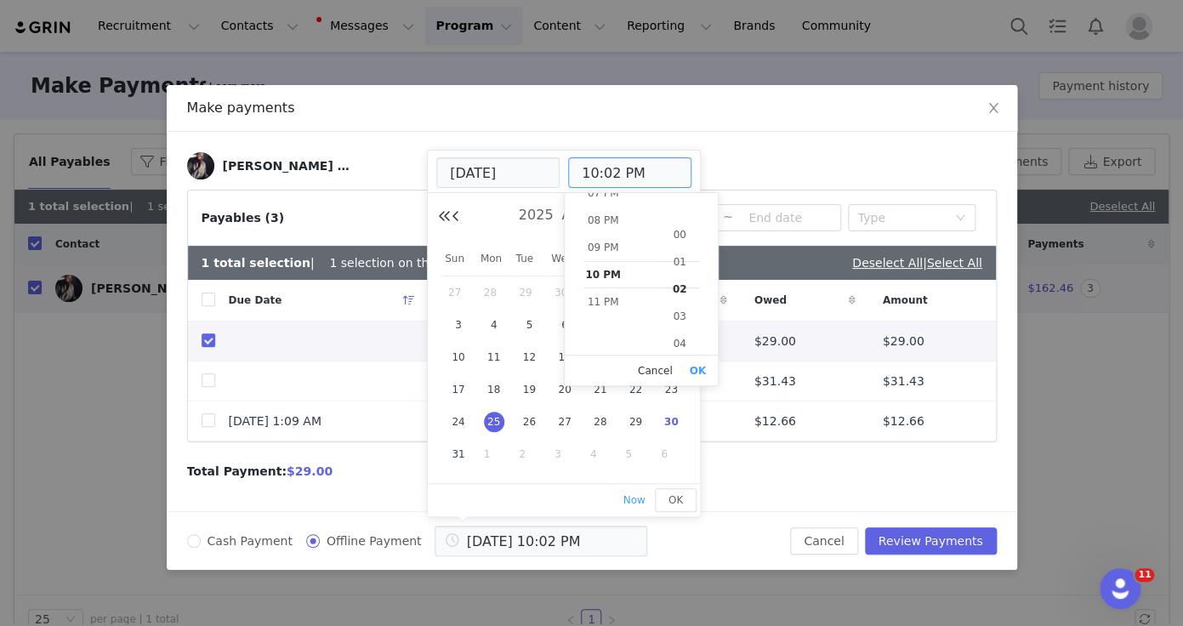
type input "[DATE] 10:01 PM"
type input "10:01 PM"
type input "[DATE] 10:00 PM"
type input "10:00 PM"
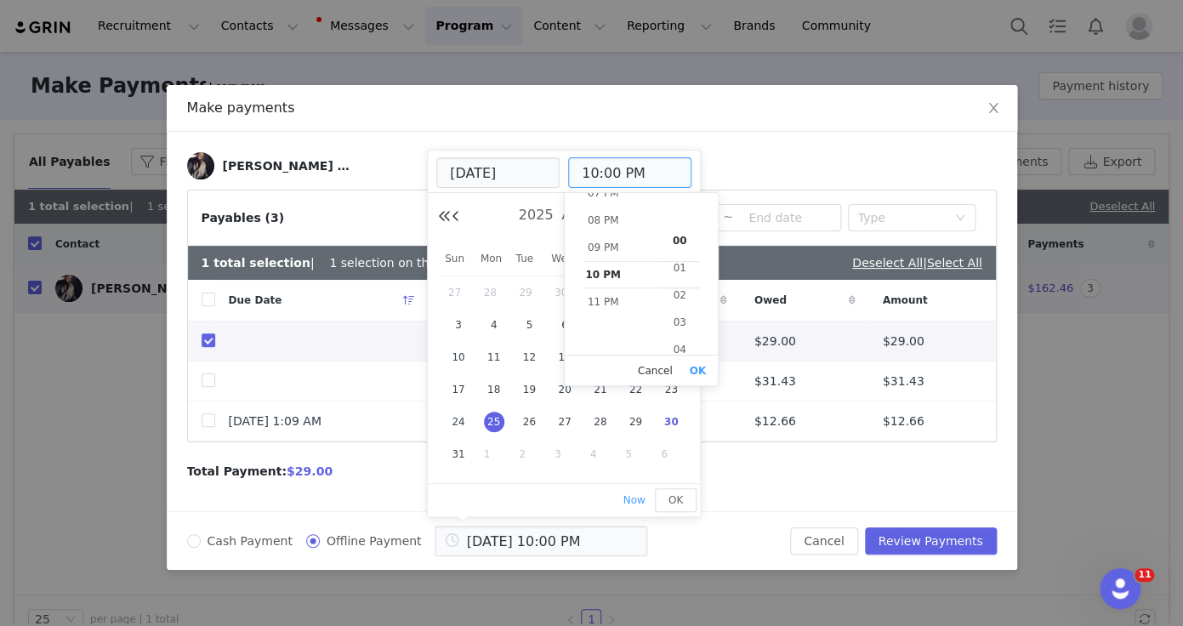
scroll to position [0, 0]
type input "[DATE] 08:00 AM"
type input "08:00 AM"
type input "[DATE] 04:00 AM"
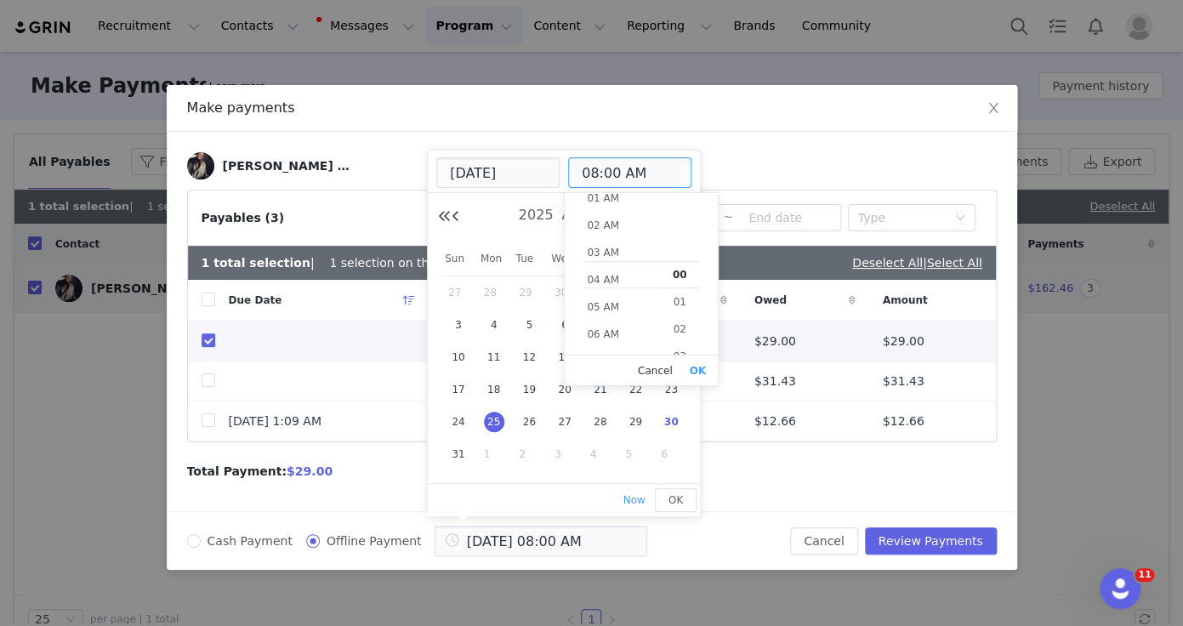
type input "04:00 AM"
type input "[DATE] 12:00 AM"
type input "12:00 AM"
type input "[DATE] 02:00 AM"
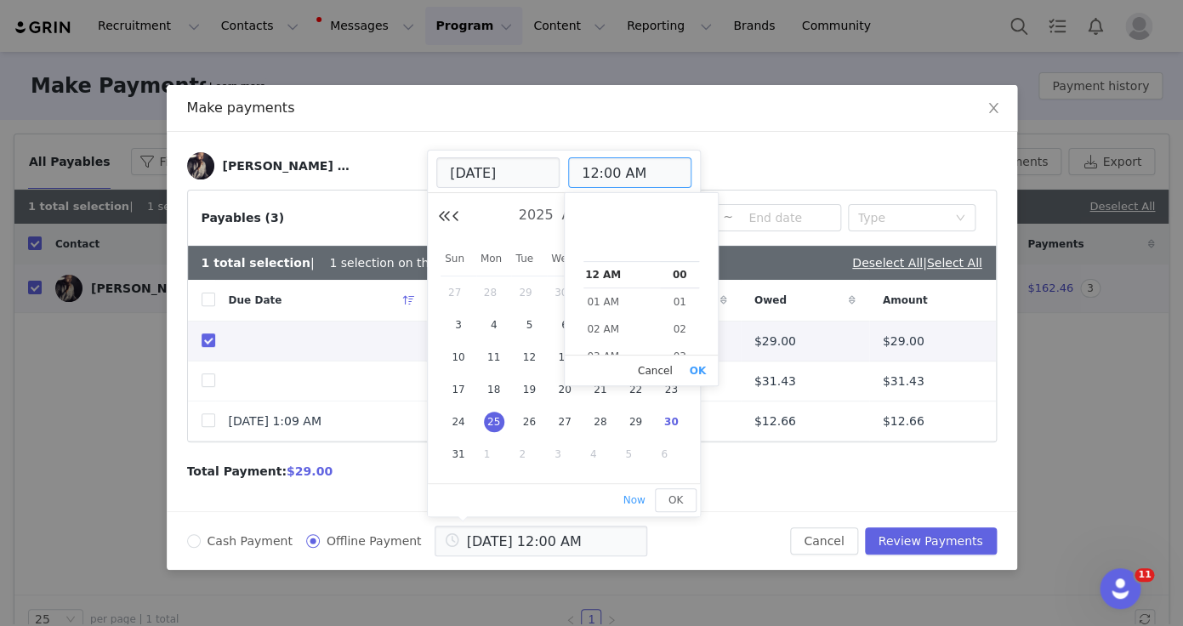
type input "02:00 AM"
type input "[DATE] 04:00 AM"
type input "04:00 AM"
type input "[DATE] 05:00 AM"
type input "05:00 AM"
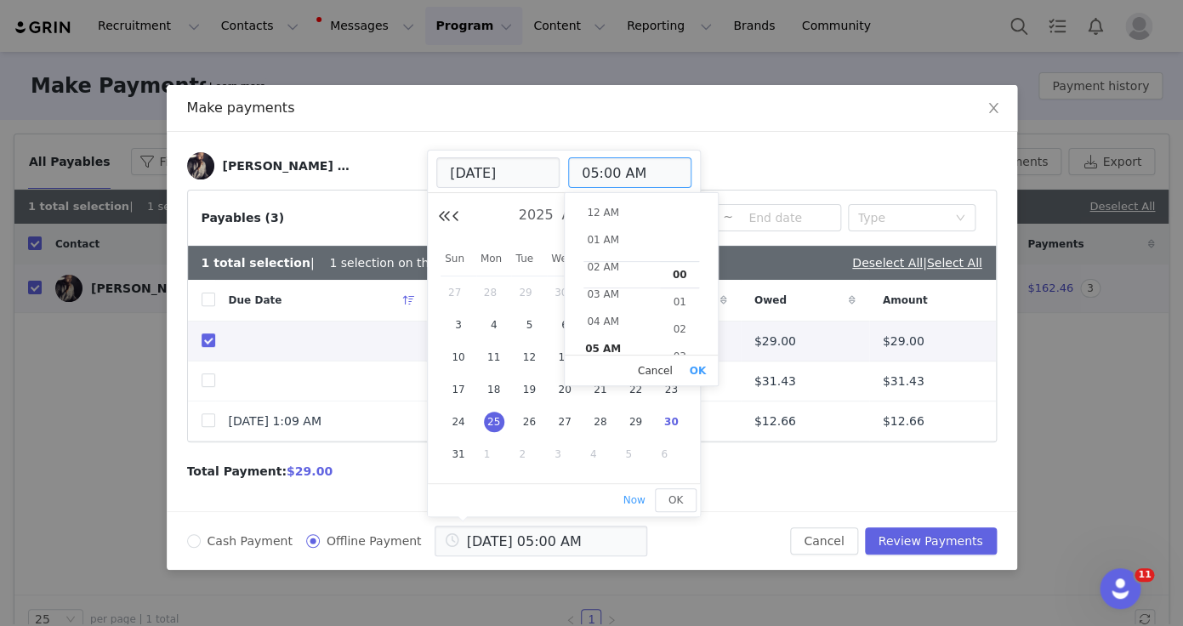
type input "[DATE] 08:00 AM"
type input "08:00 AM"
type input "[DATE] 10:00 AM"
type input "10:00 AM"
type input "[DATE] 11:00 AM"
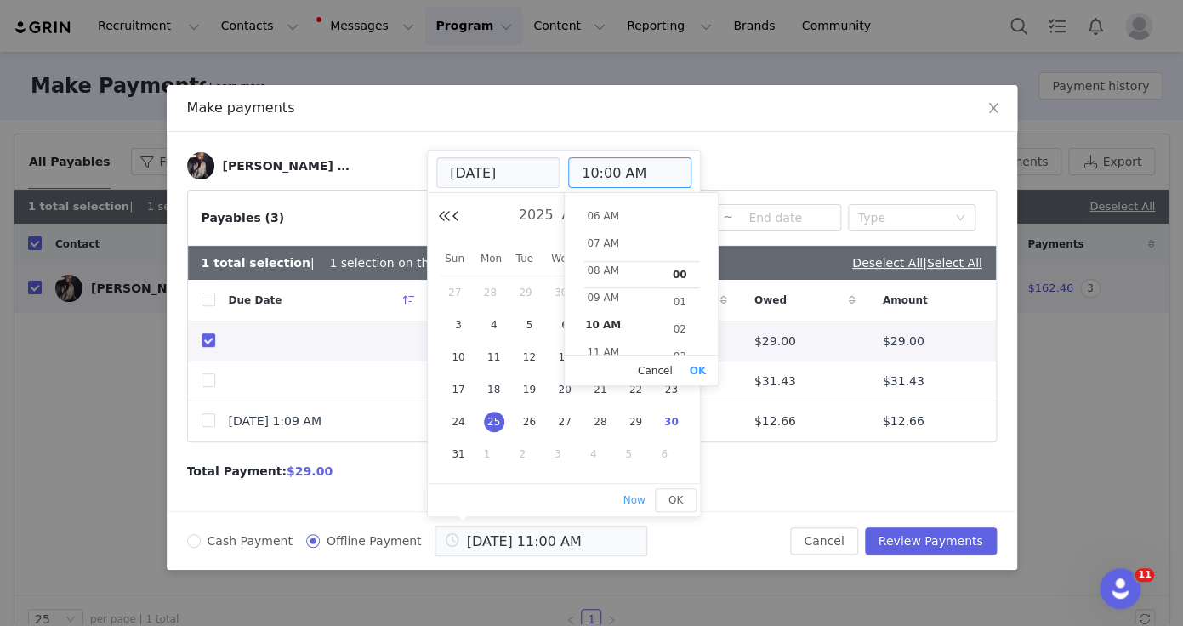
type input "11:00 AM"
type input "[DATE] 10:00 AM"
type input "10:00 AM"
type input "[DATE] 09:00 AM"
type input "09:00 AM"
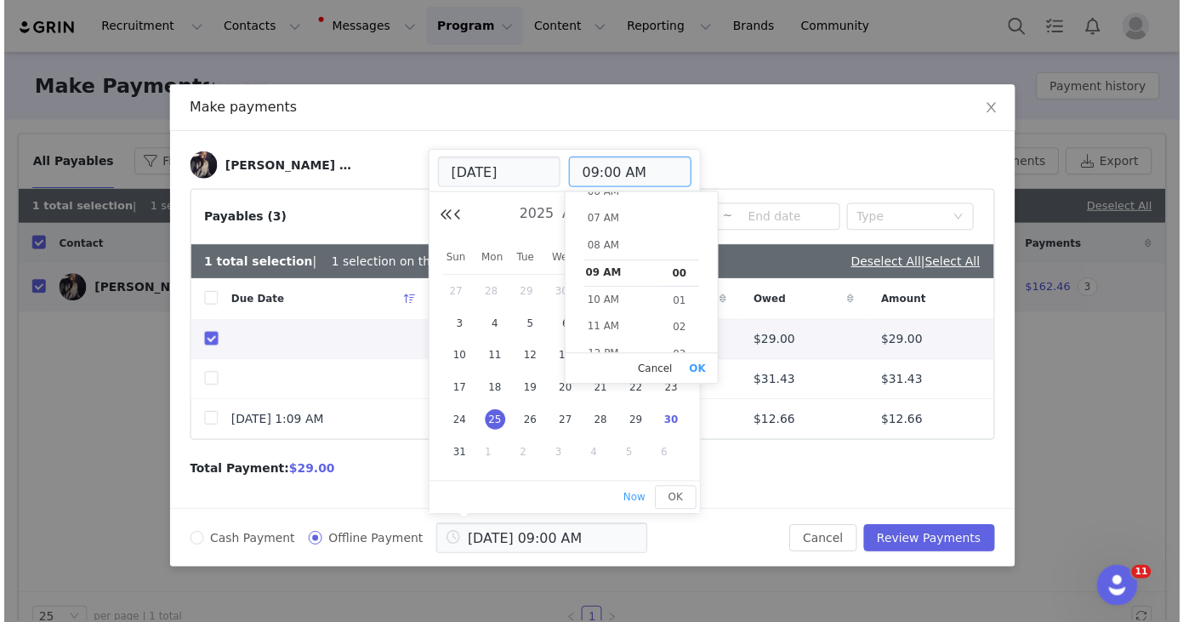
scroll to position [245, 0]
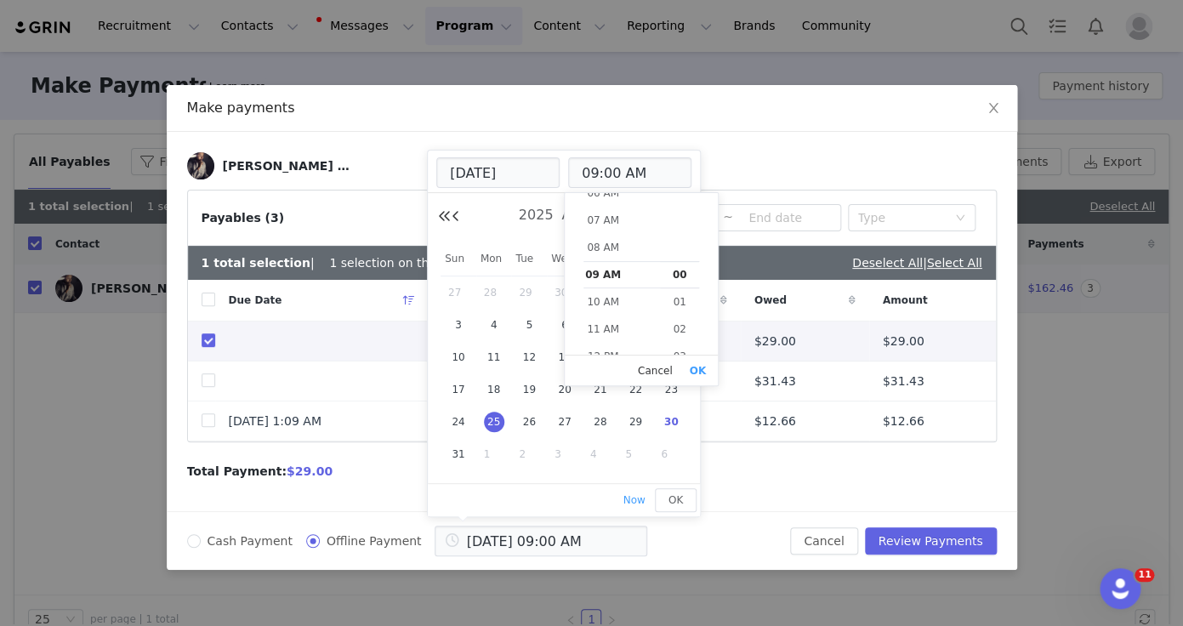
click at [697, 370] on button "OK" at bounding box center [699, 371] width 26 height 24
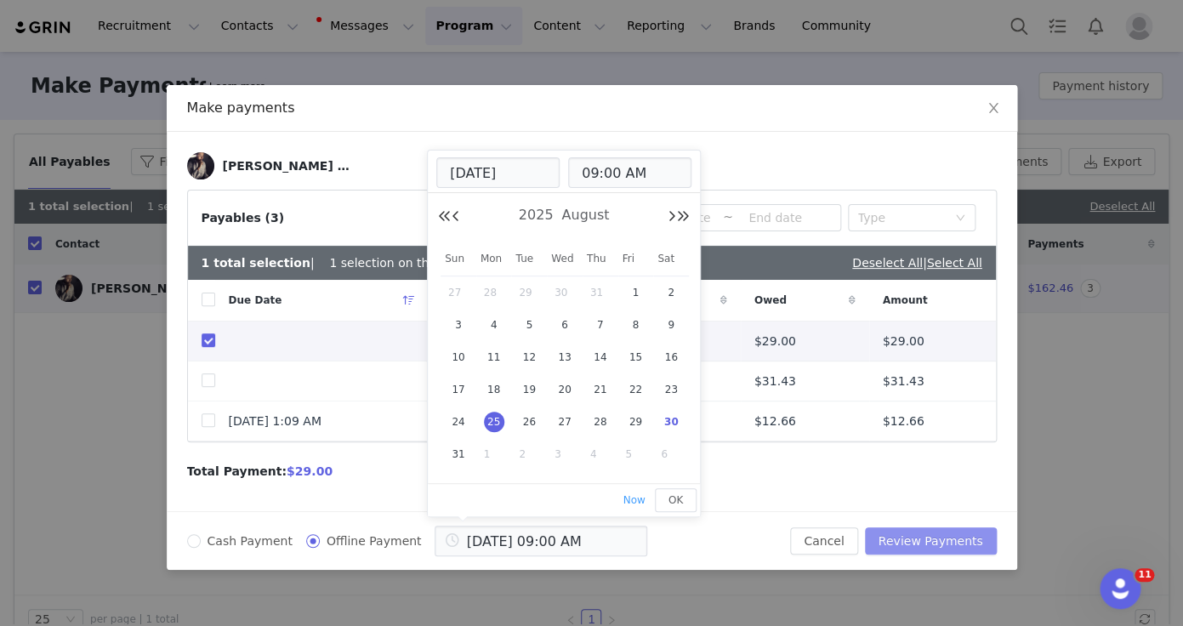
click at [933, 546] on button "Review Payments" at bounding box center [931, 540] width 132 height 27
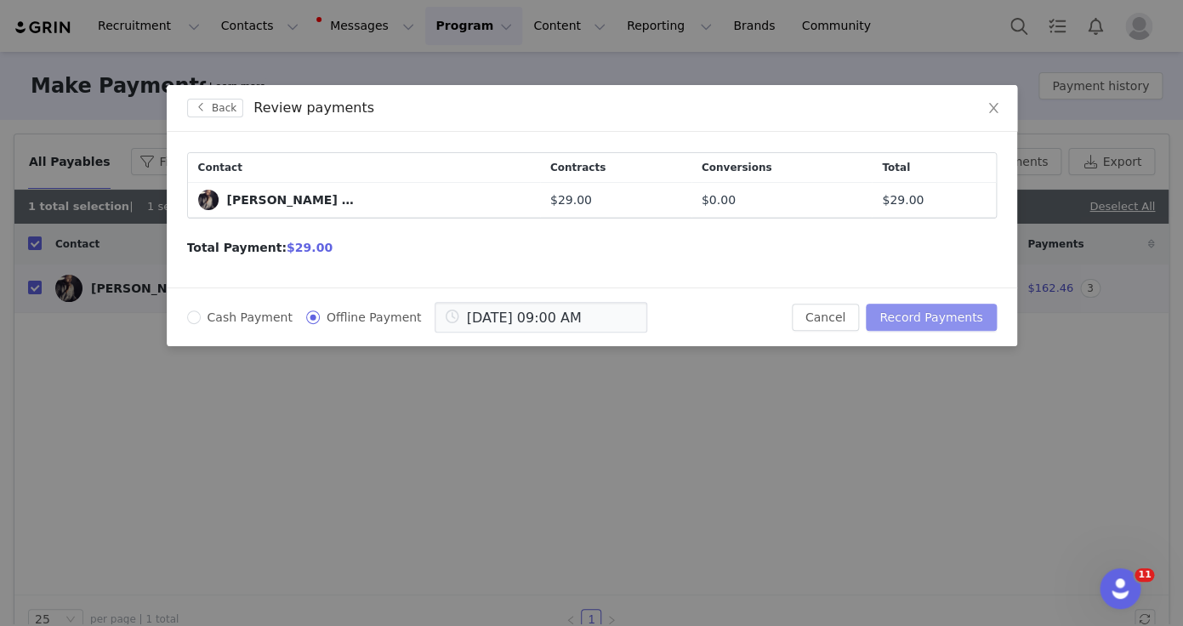
click at [928, 317] on button "Record Payments" at bounding box center [931, 317] width 130 height 27
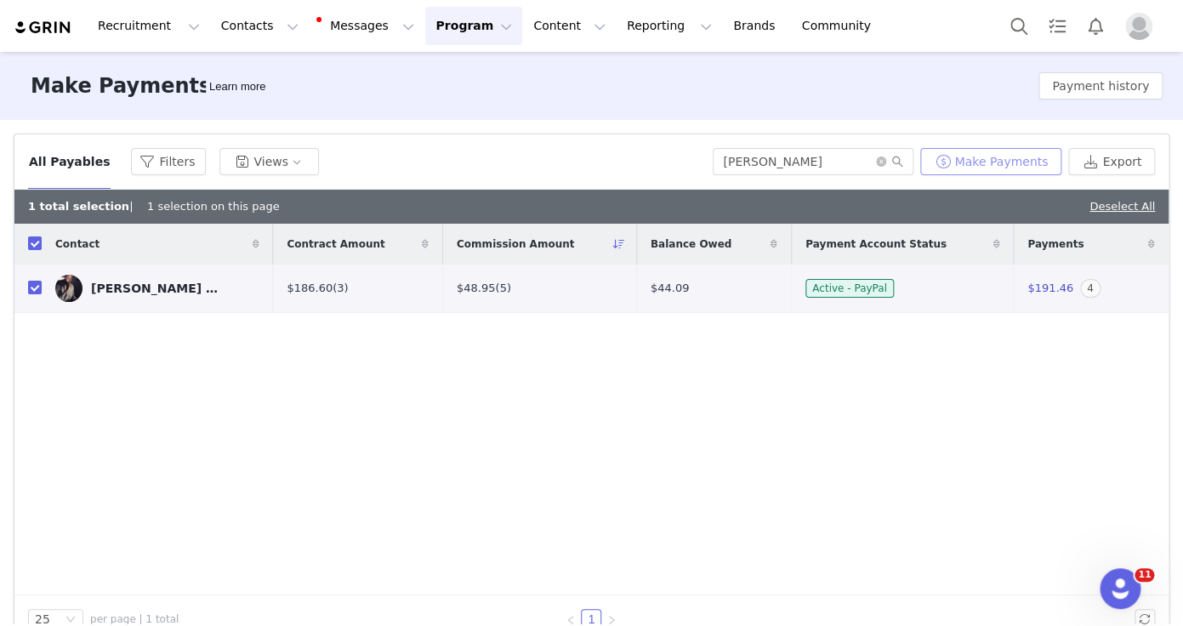
click at [959, 167] on button "Make Payments" at bounding box center [991, 161] width 141 height 27
radio input "true"
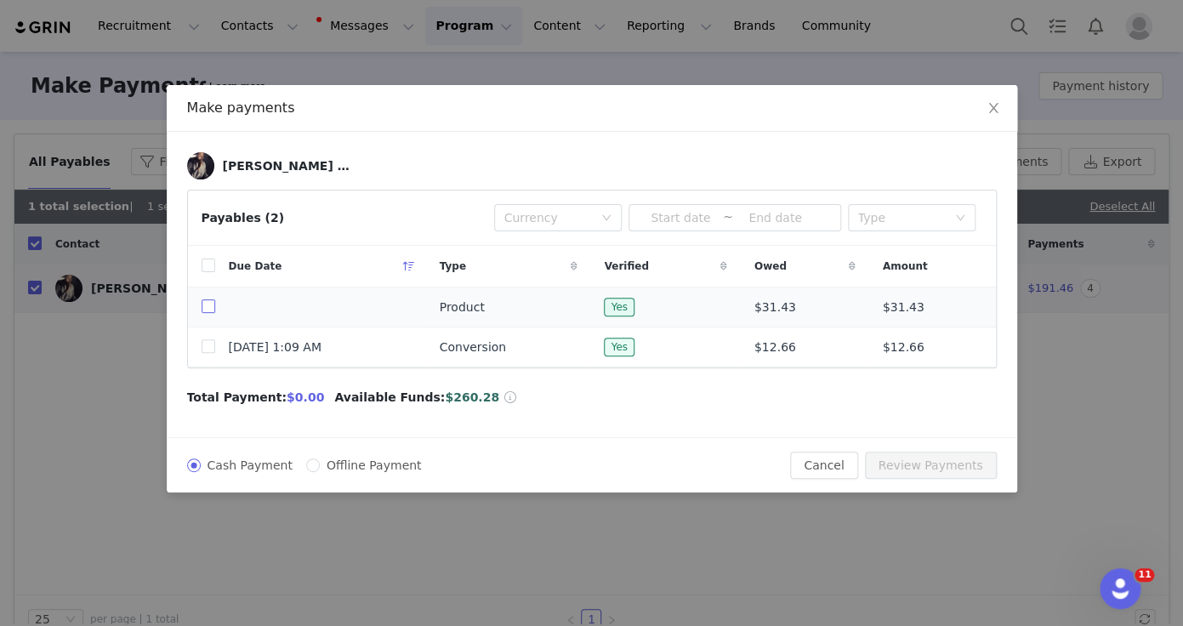
click at [211, 309] on input "checkbox" at bounding box center [209, 306] width 14 height 14
checkbox input "true"
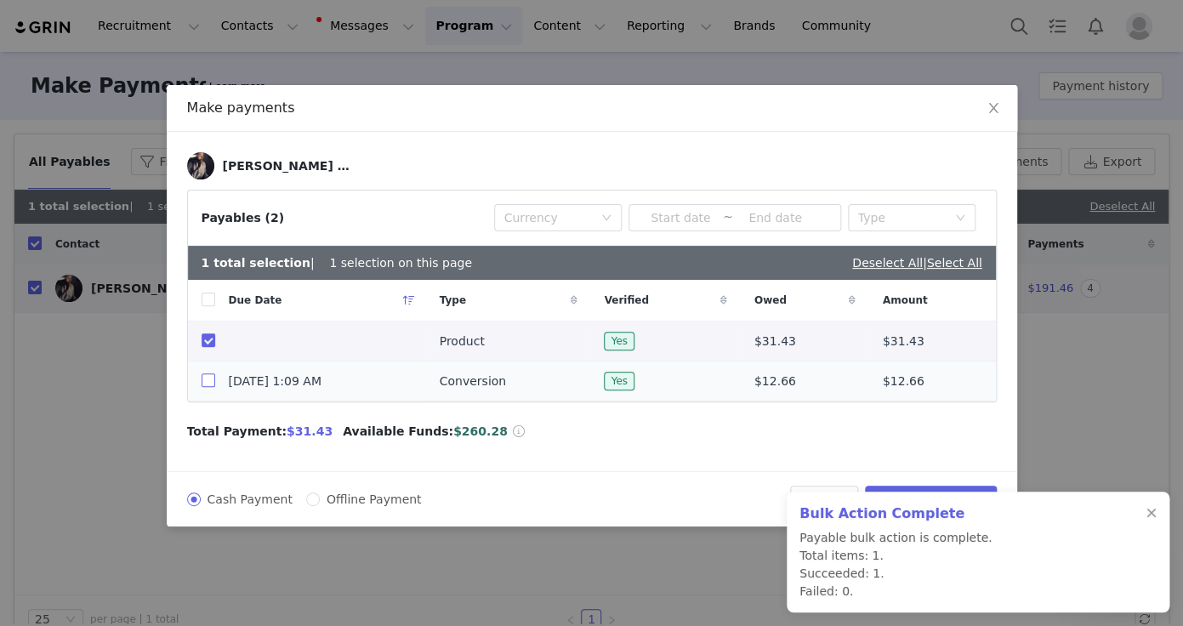
click at [206, 385] on input "checkbox" at bounding box center [209, 380] width 14 height 14
checkbox input "true"
click at [1154, 507] on div at bounding box center [1152, 514] width 10 height 14
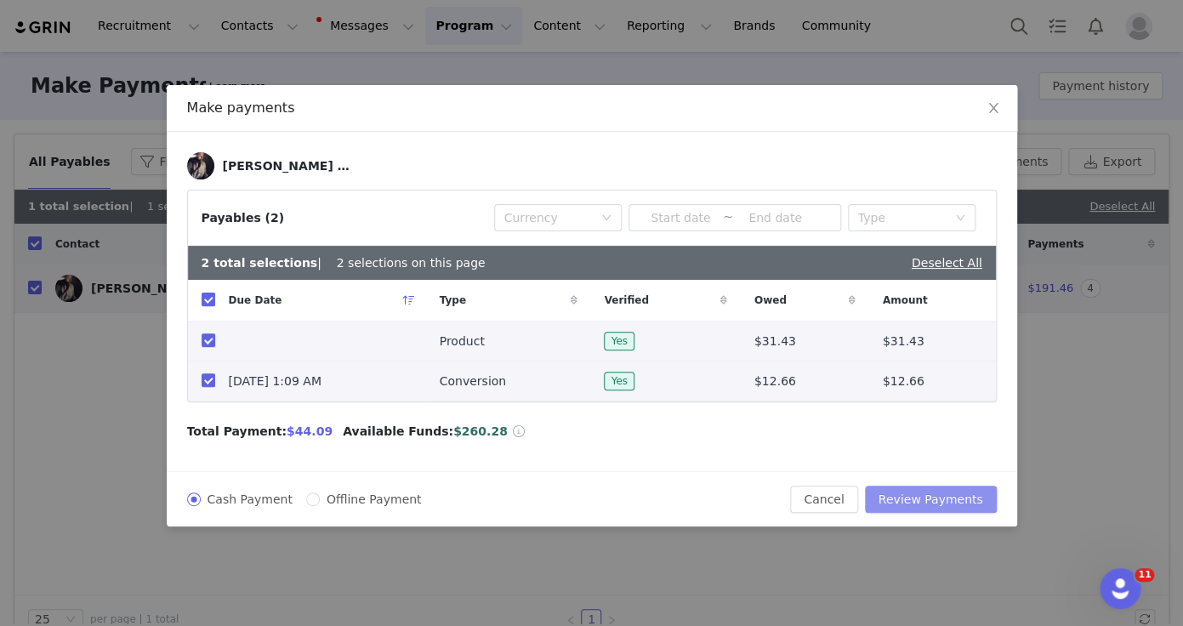
click at [909, 495] on button "Review Payments" at bounding box center [931, 499] width 132 height 27
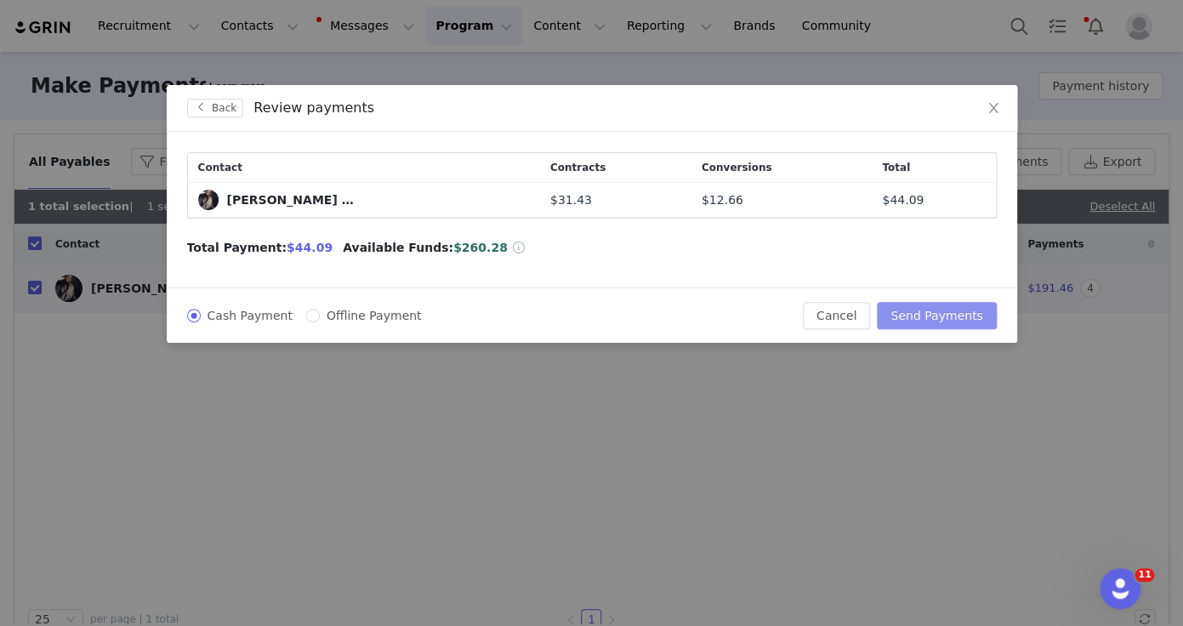
click at [939, 320] on button "Send Payments" at bounding box center [936, 315] width 119 height 27
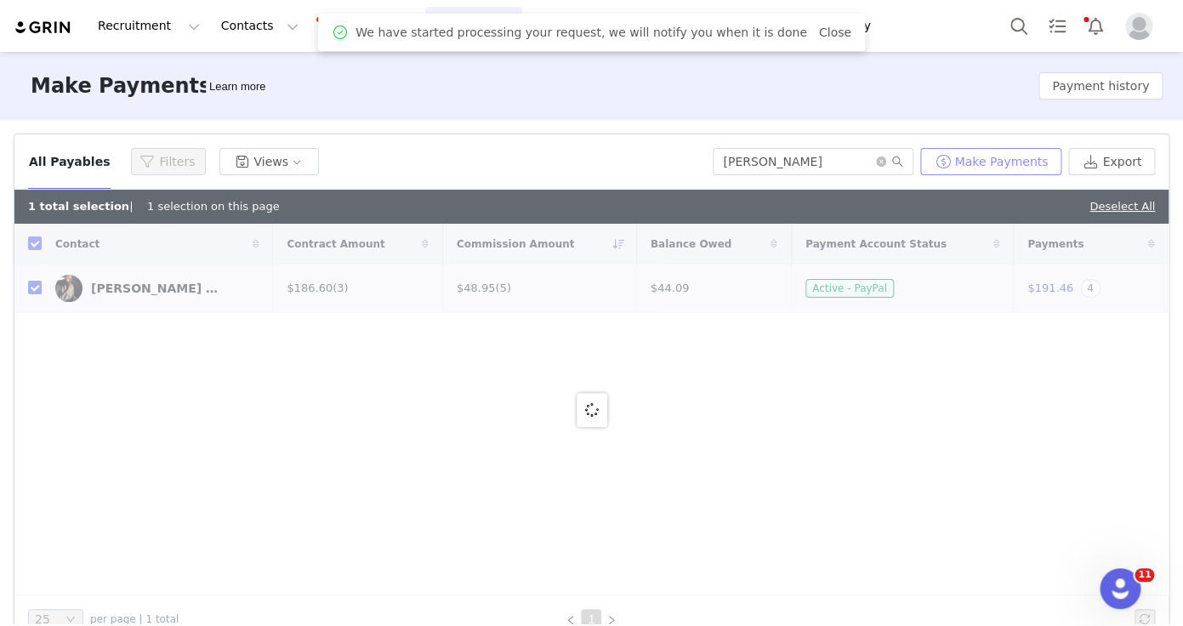
checkbox input "false"
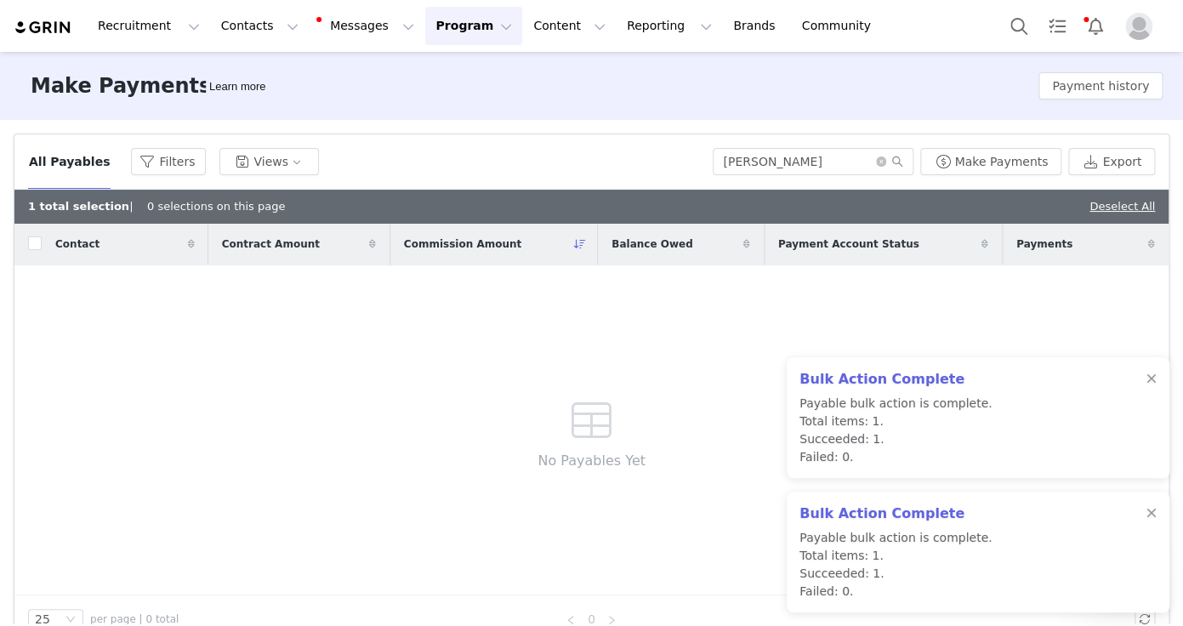
click at [467, 42] on button "Program Program" at bounding box center [473, 26] width 97 height 38
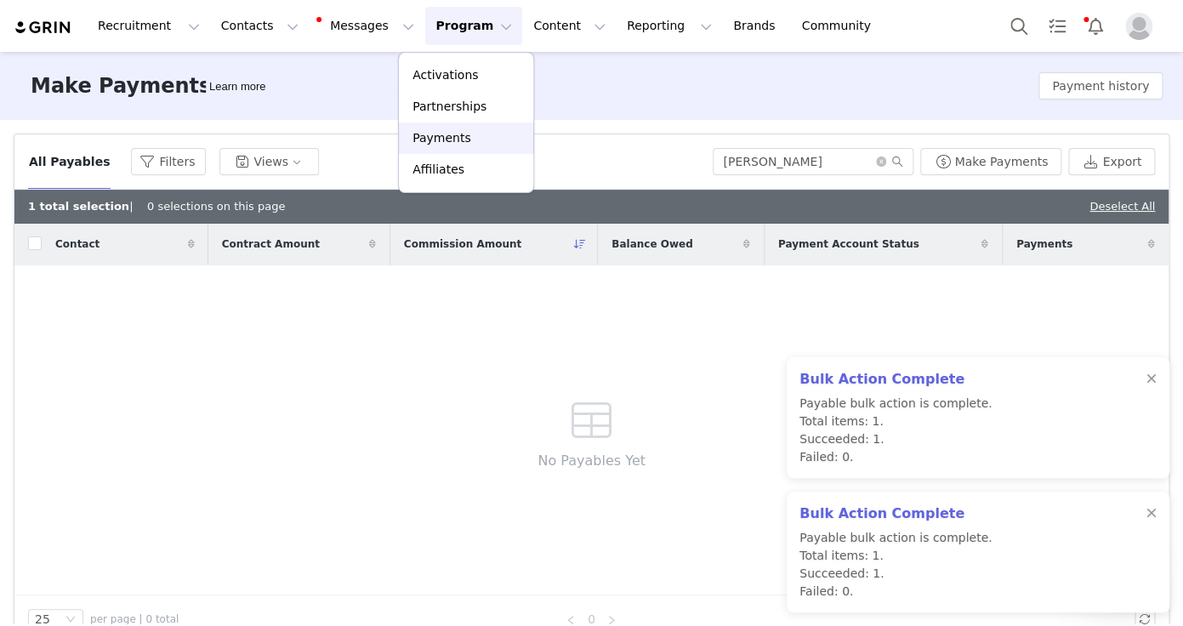
click at [462, 140] on p "Payments" at bounding box center [442, 138] width 59 height 18
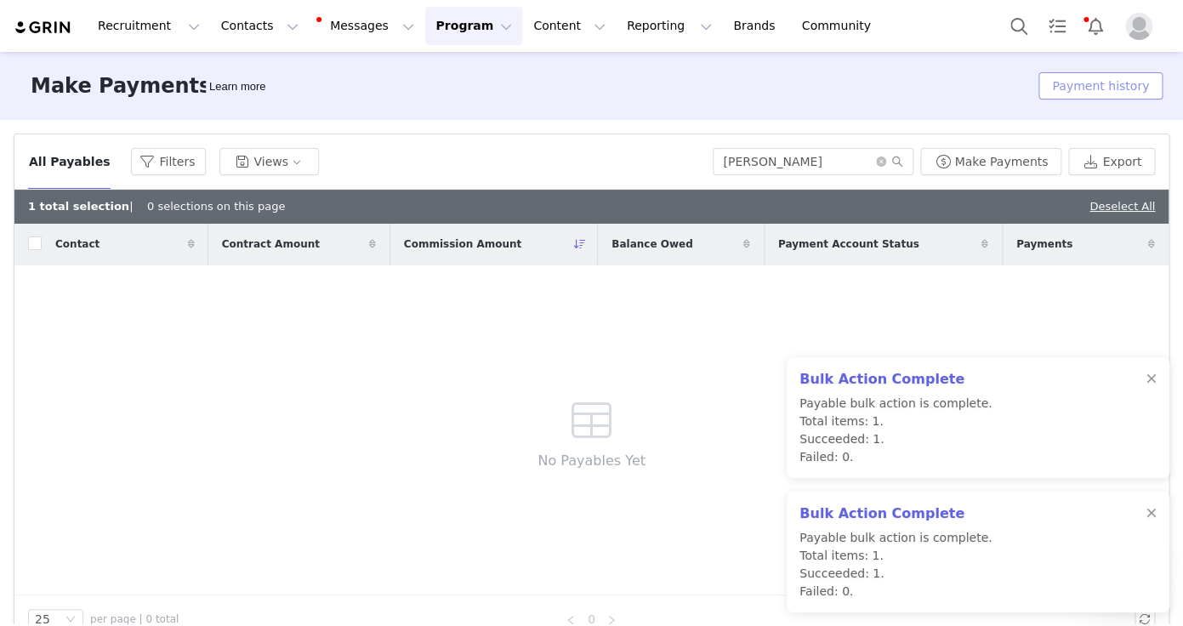
click at [1085, 83] on button "Payment history" at bounding box center [1101, 85] width 124 height 27
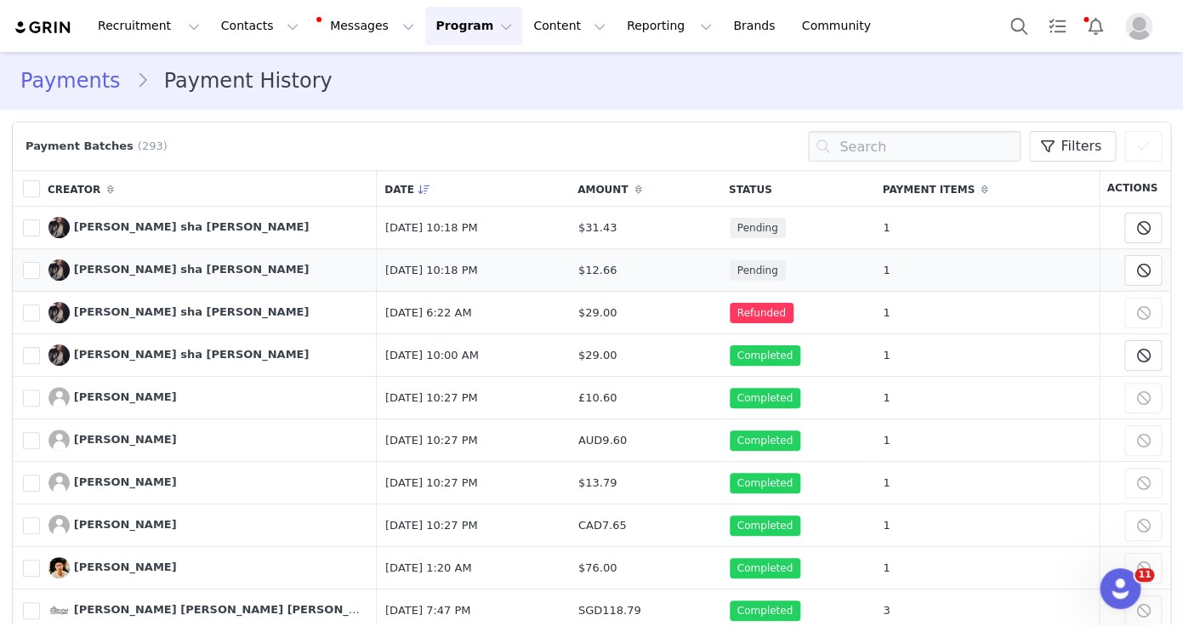
drag, startPoint x: 544, startPoint y: 271, endPoint x: 624, endPoint y: 271, distance: 79.1
click at [624, 271] on tr "786526 [PERSON_NAME] sha [PERSON_NAME] Manage Content [DATE] 10:18 PM $12.66 Pe…" at bounding box center [592, 270] width 1158 height 43
copy tr "$12.66"
click at [641, 236] on td "$31.43" at bounding box center [645, 228] width 151 height 43
